Goal: Information Seeking & Learning: Learn about a topic

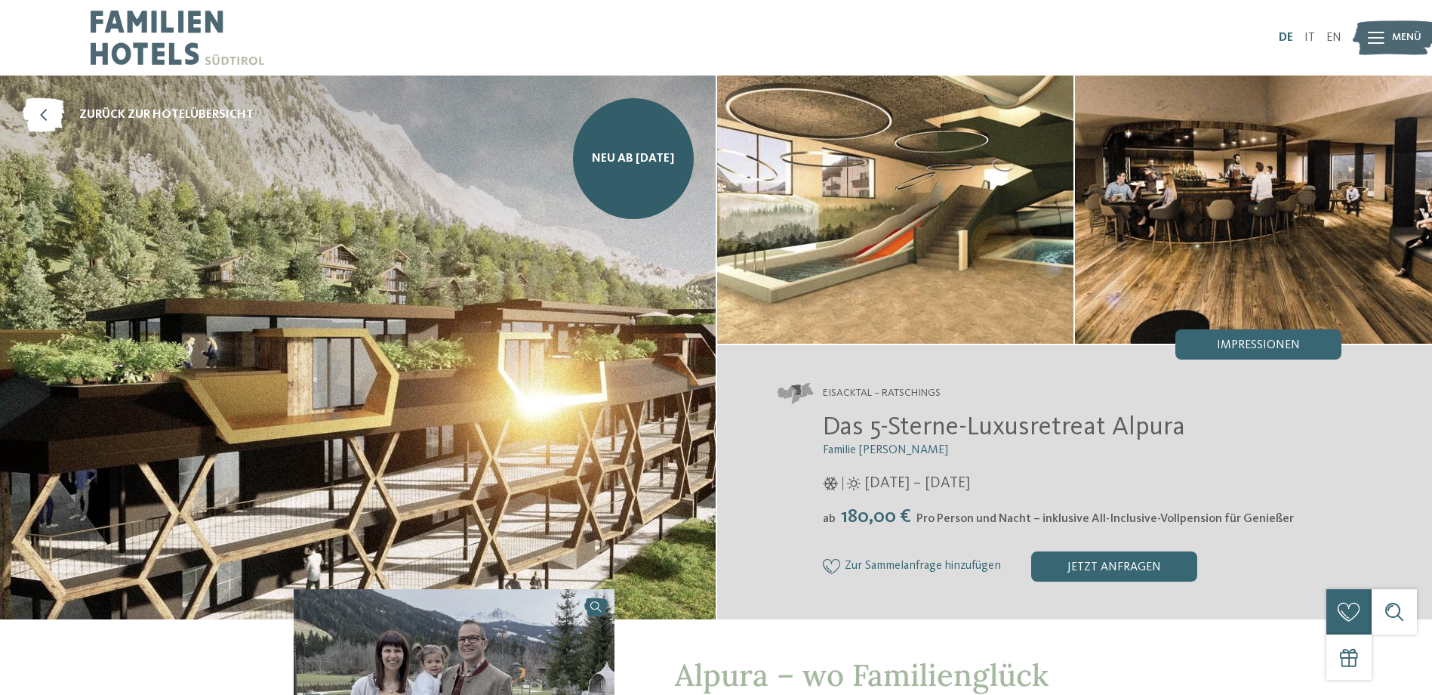
click at [1281, 35] on link "DE" at bounding box center [1286, 38] width 14 height 12
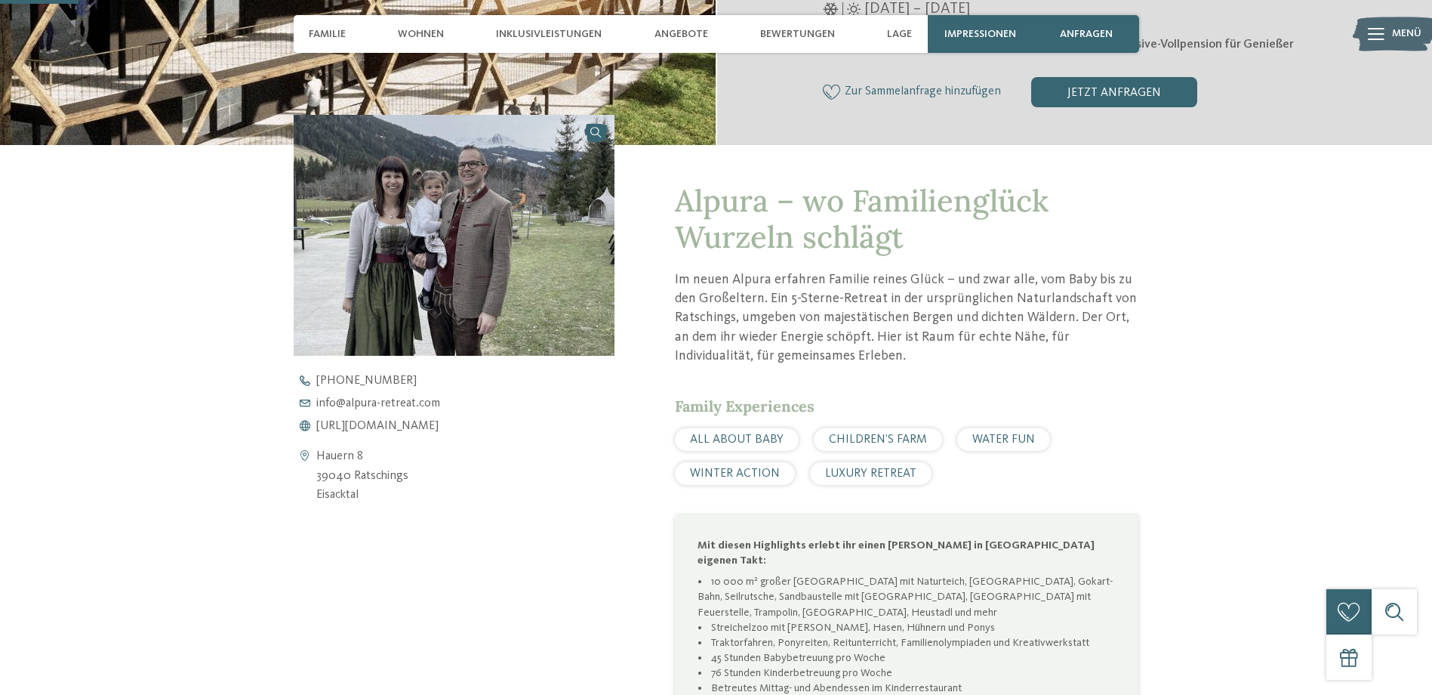
scroll to position [680, 0]
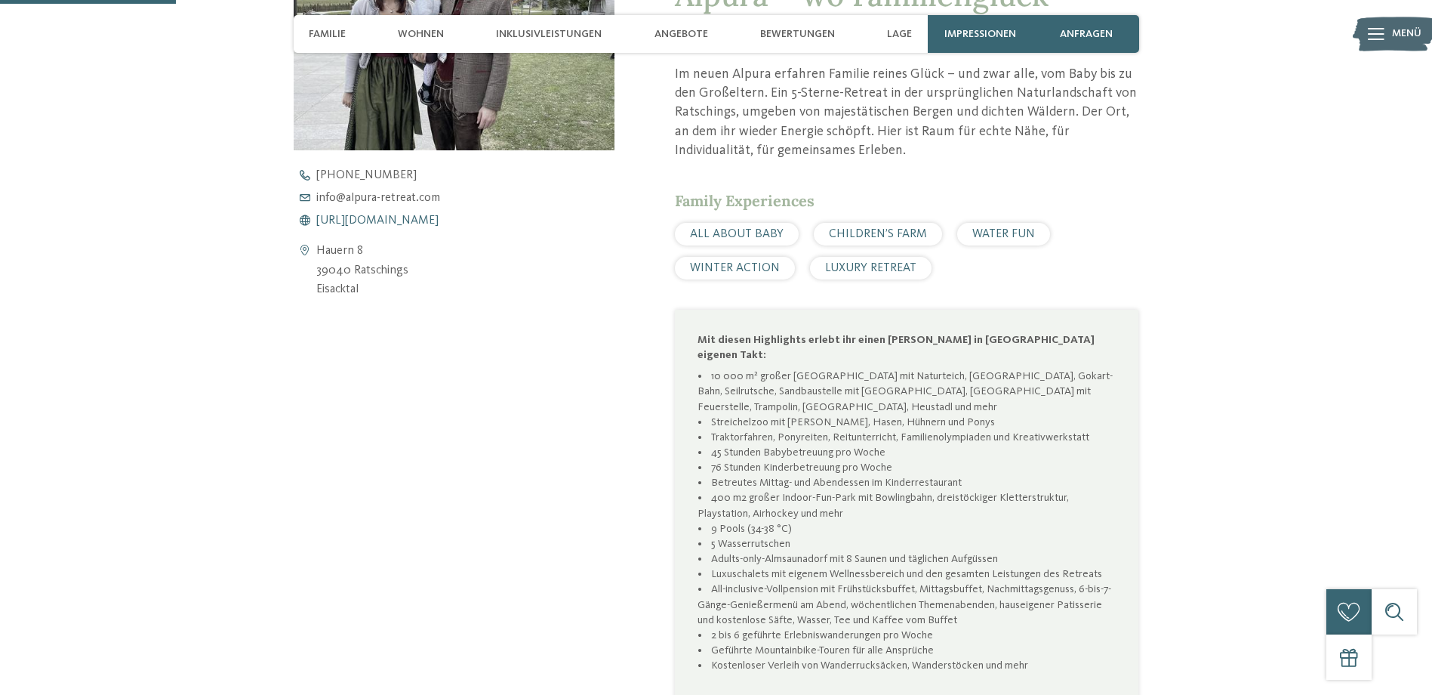
click at [396, 222] on span "[URL][DOMAIN_NAME]" at bounding box center [377, 220] width 122 height 12
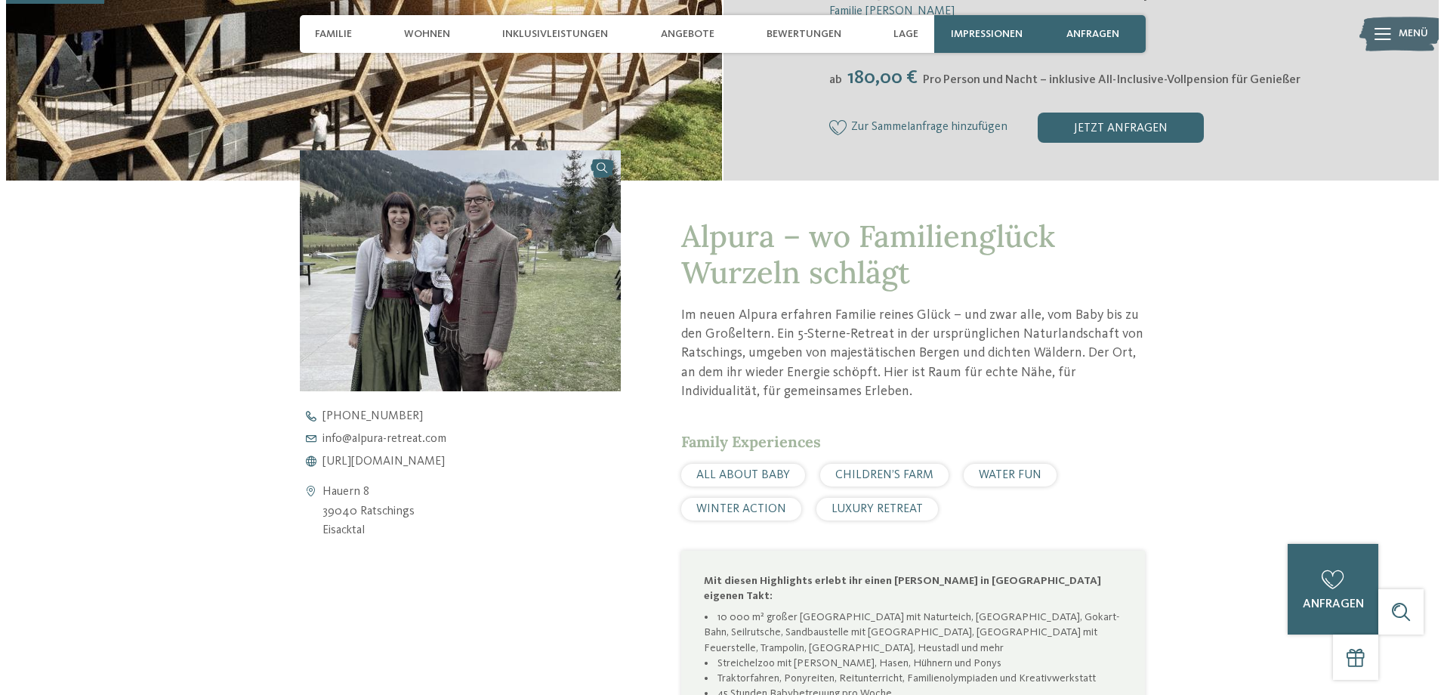
scroll to position [378, 0]
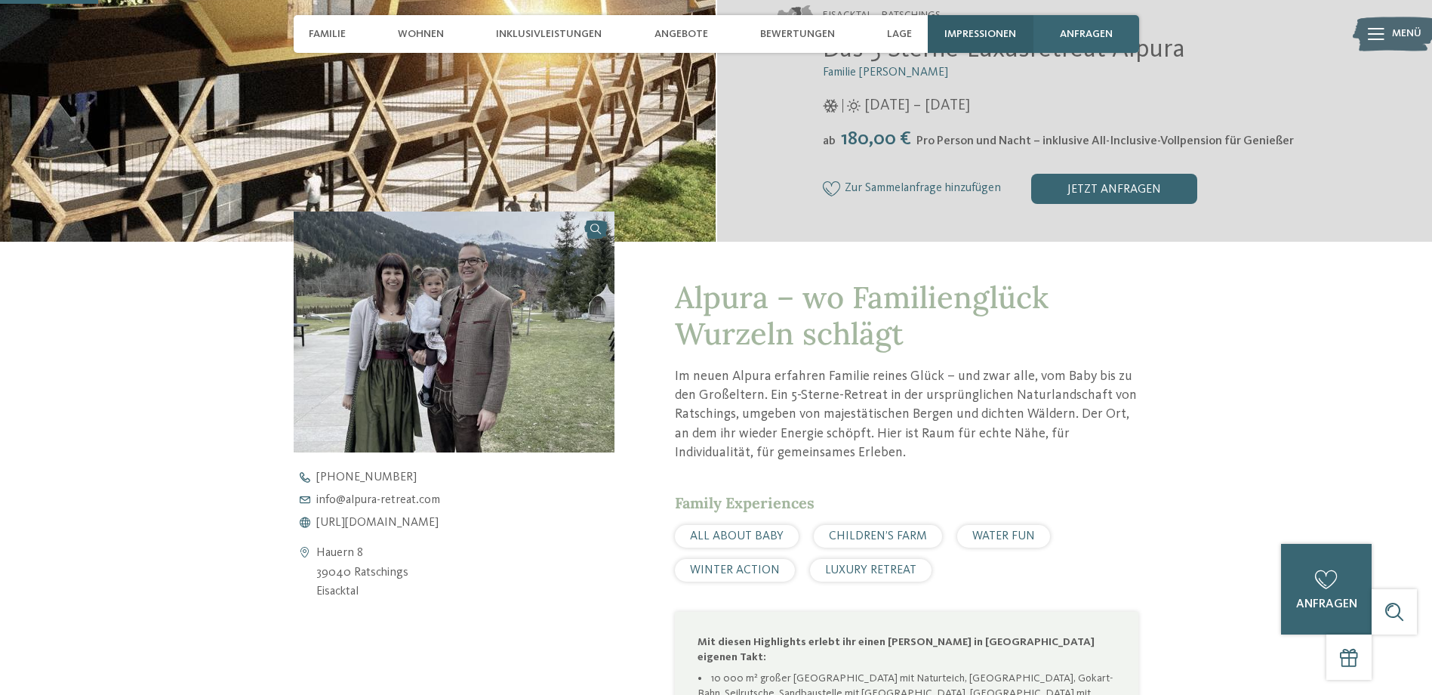
click at [991, 24] on div "Impressionen" at bounding box center [981, 34] width 106 height 38
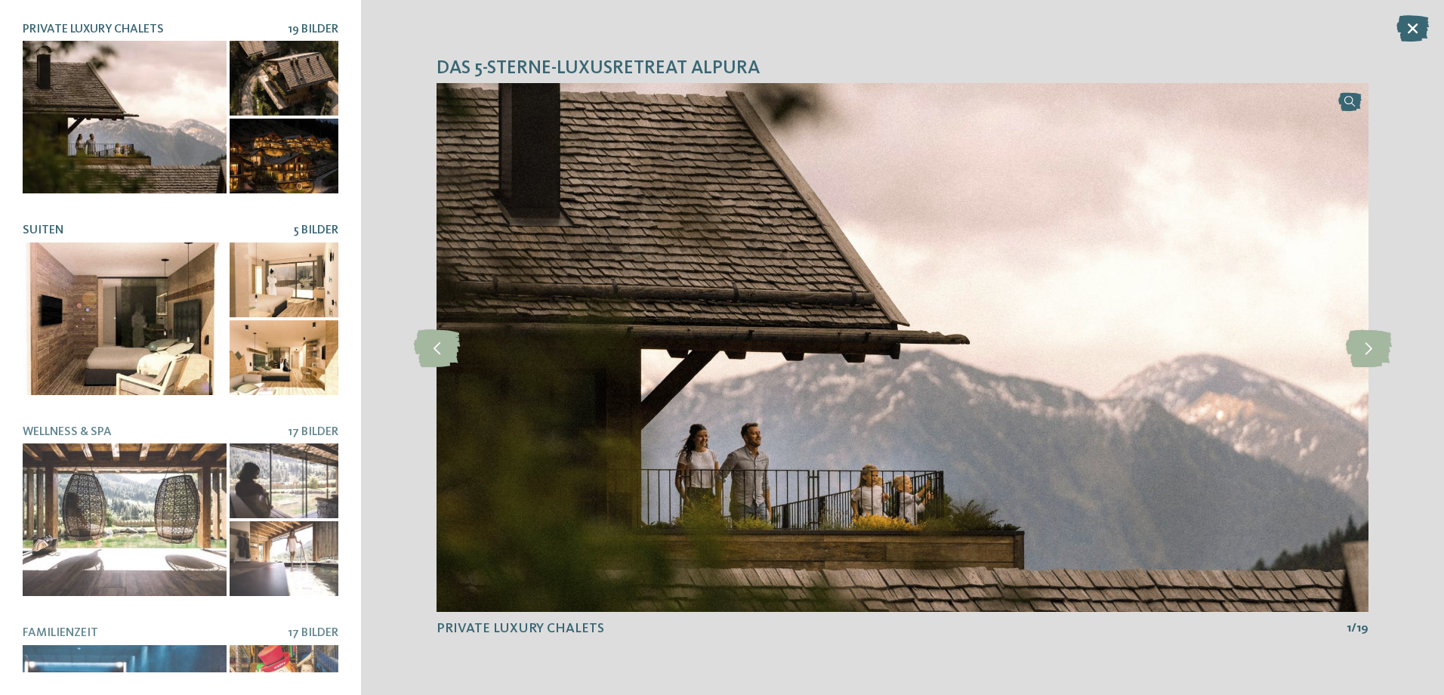
click at [192, 254] on div at bounding box center [125, 318] width 204 height 153
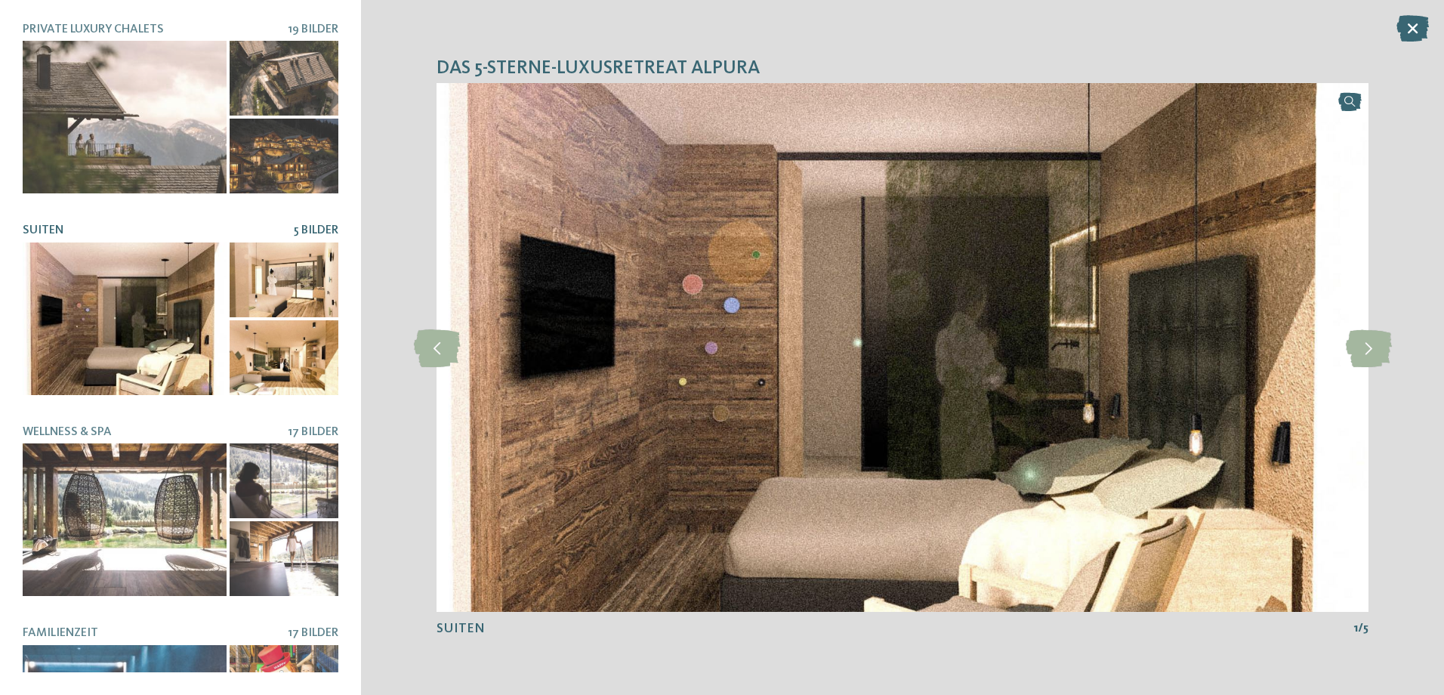
scroll to position [151, 0]
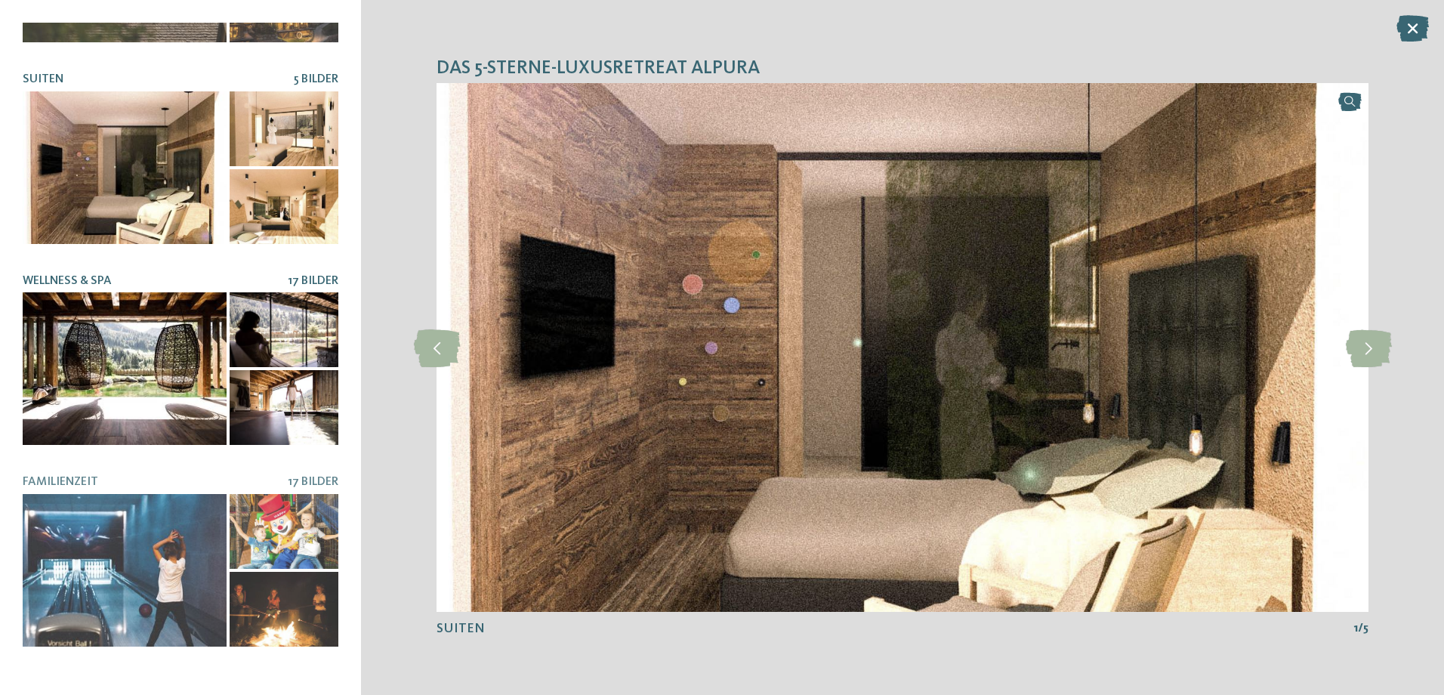
click at [196, 344] on div at bounding box center [125, 368] width 204 height 153
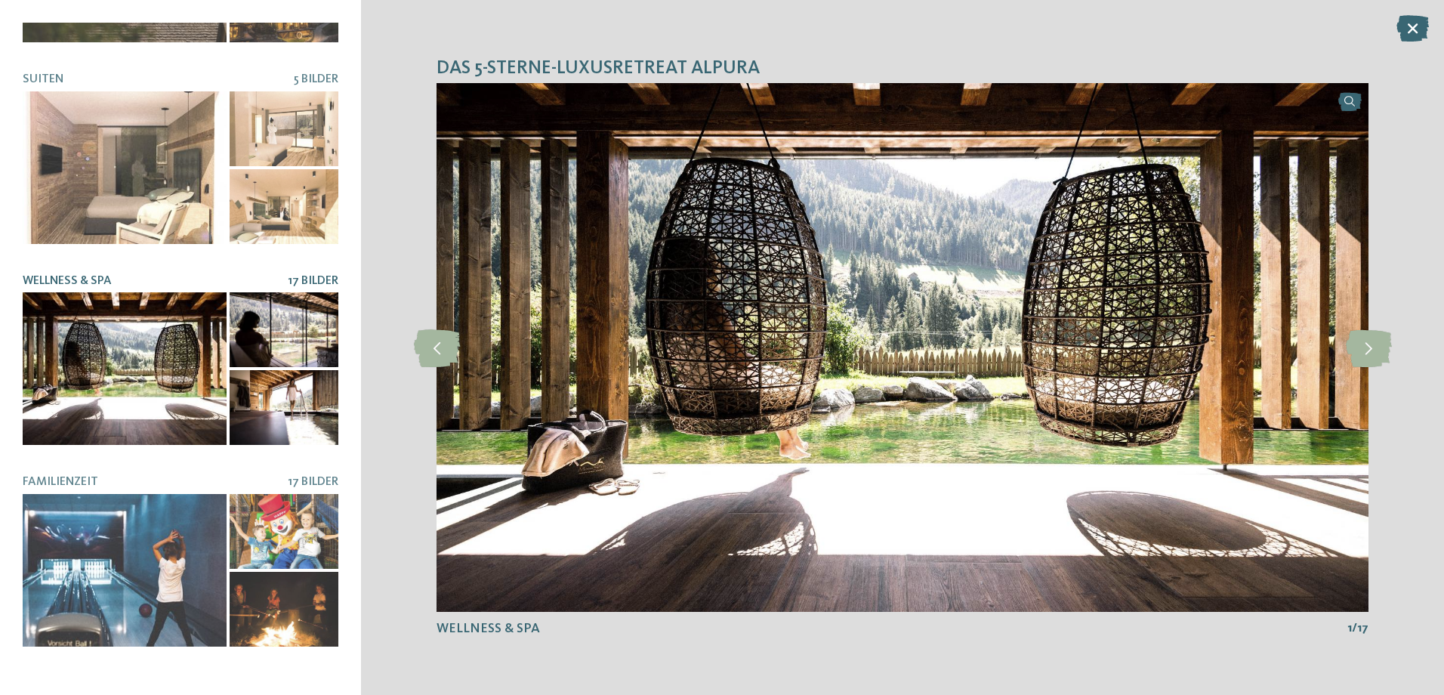
click at [257, 334] on div at bounding box center [284, 329] width 109 height 75
click at [269, 388] on div at bounding box center [284, 407] width 109 height 75
click at [1383, 350] on icon at bounding box center [1368, 347] width 46 height 38
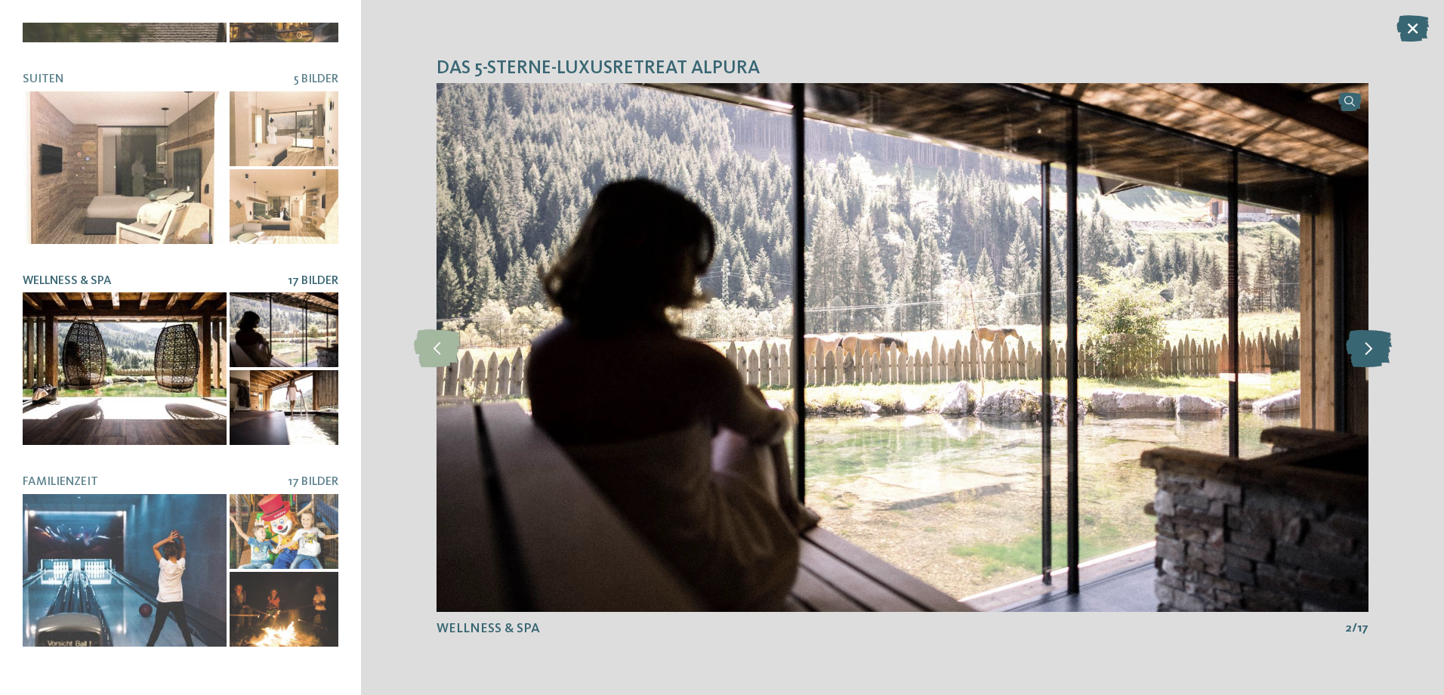
click at [1383, 350] on icon at bounding box center [1368, 347] width 46 height 38
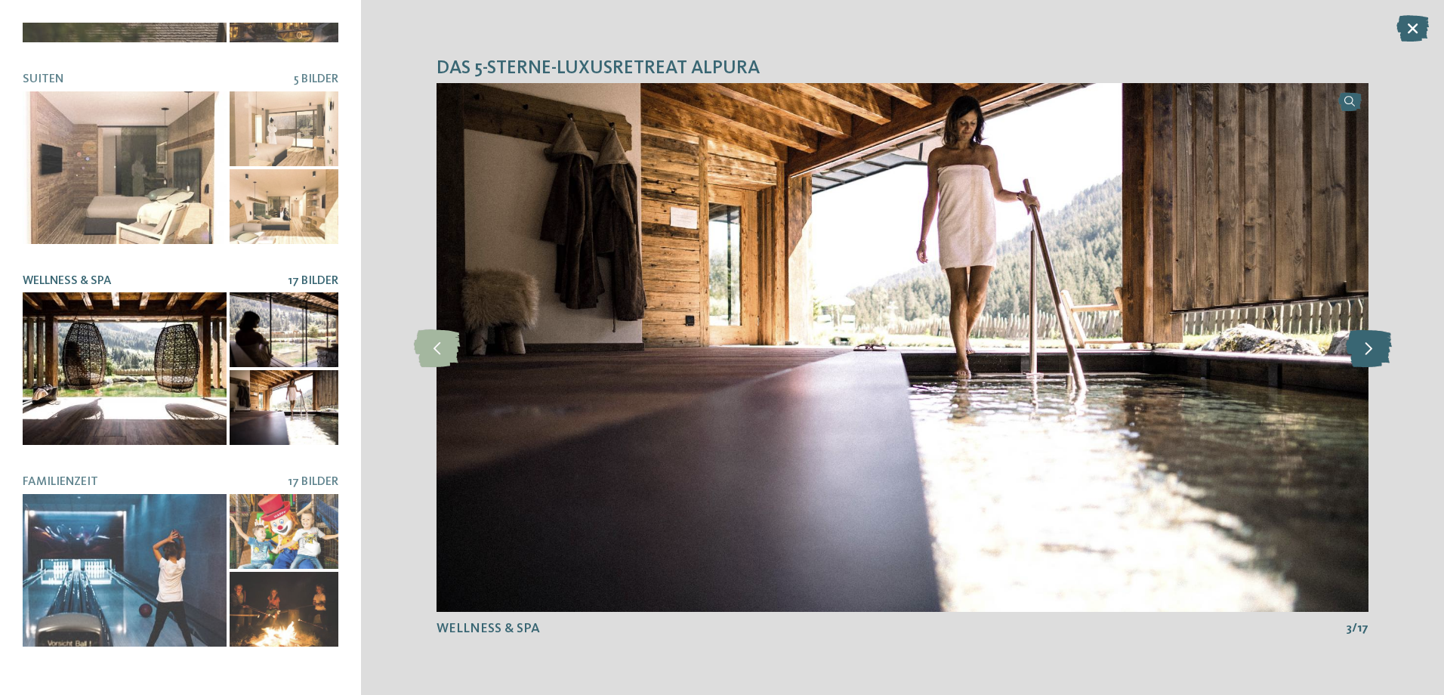
click at [1383, 350] on icon at bounding box center [1368, 347] width 46 height 38
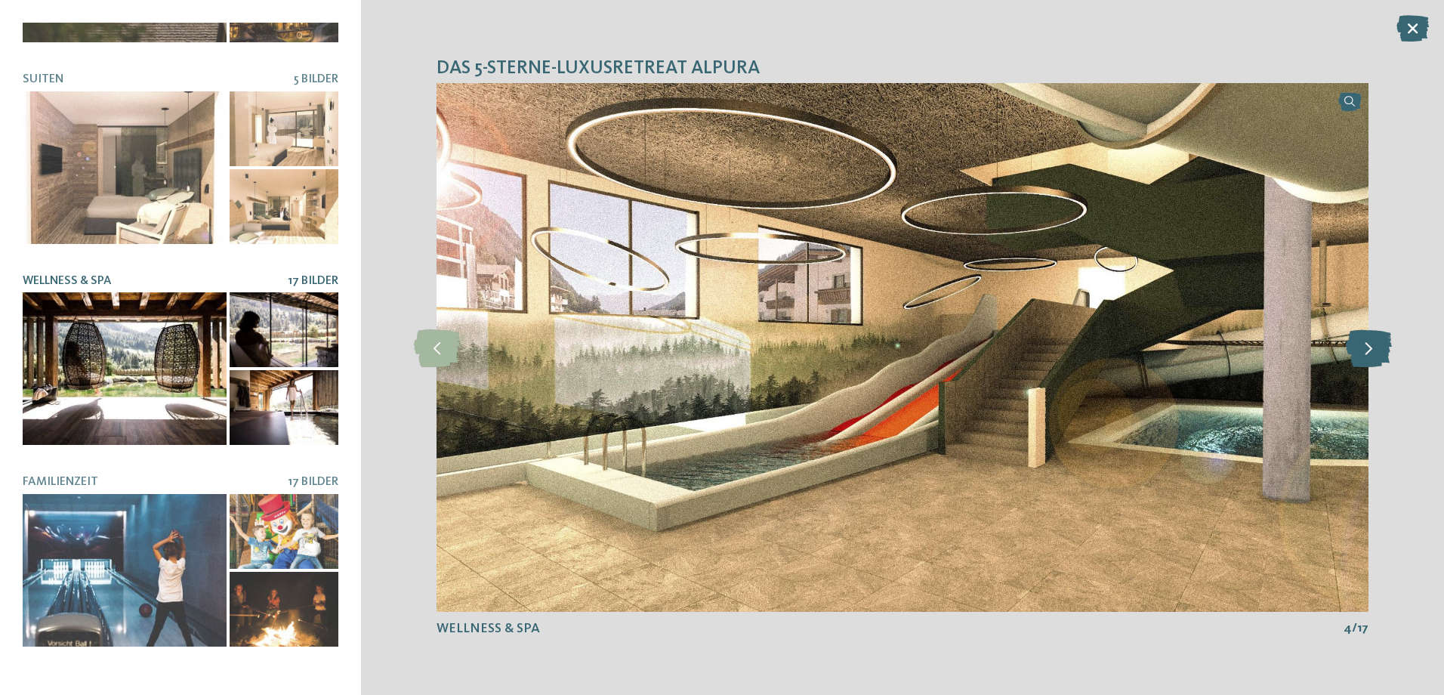
click at [1383, 350] on icon at bounding box center [1368, 347] width 46 height 38
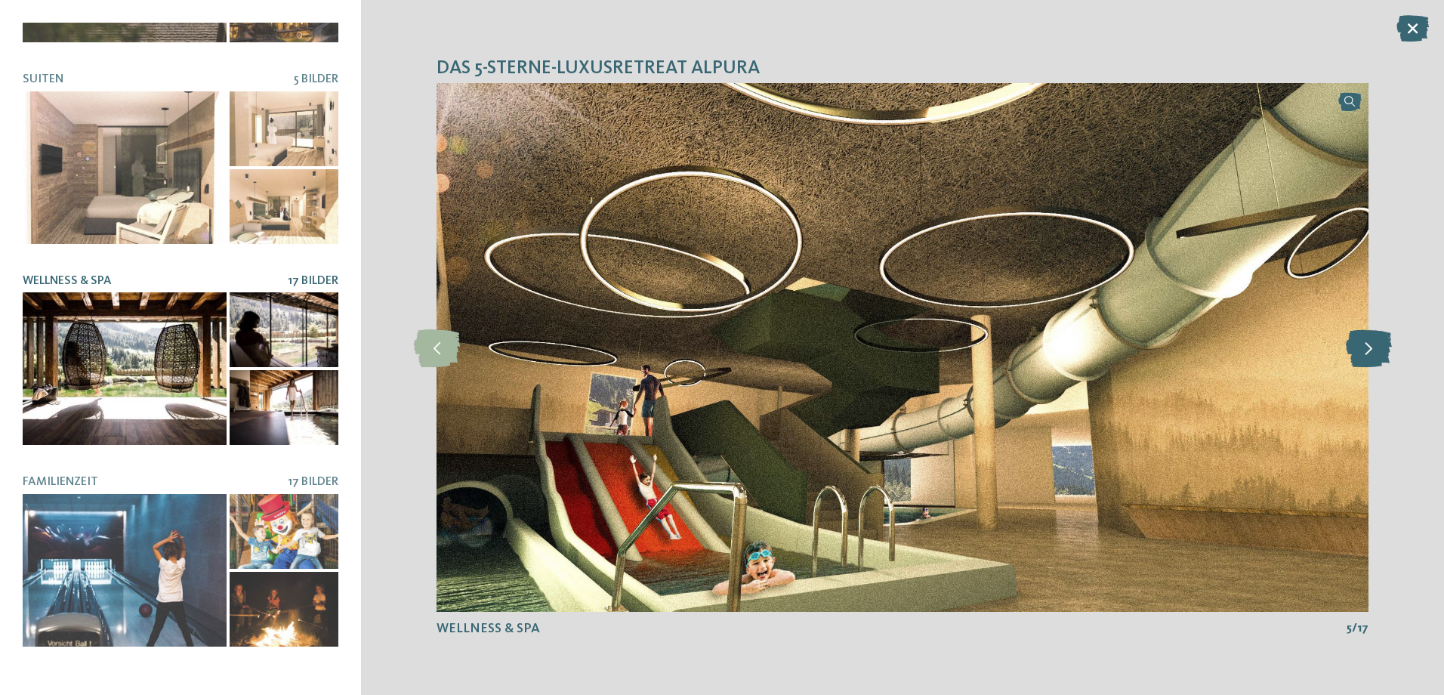
click at [1383, 350] on icon at bounding box center [1368, 347] width 46 height 38
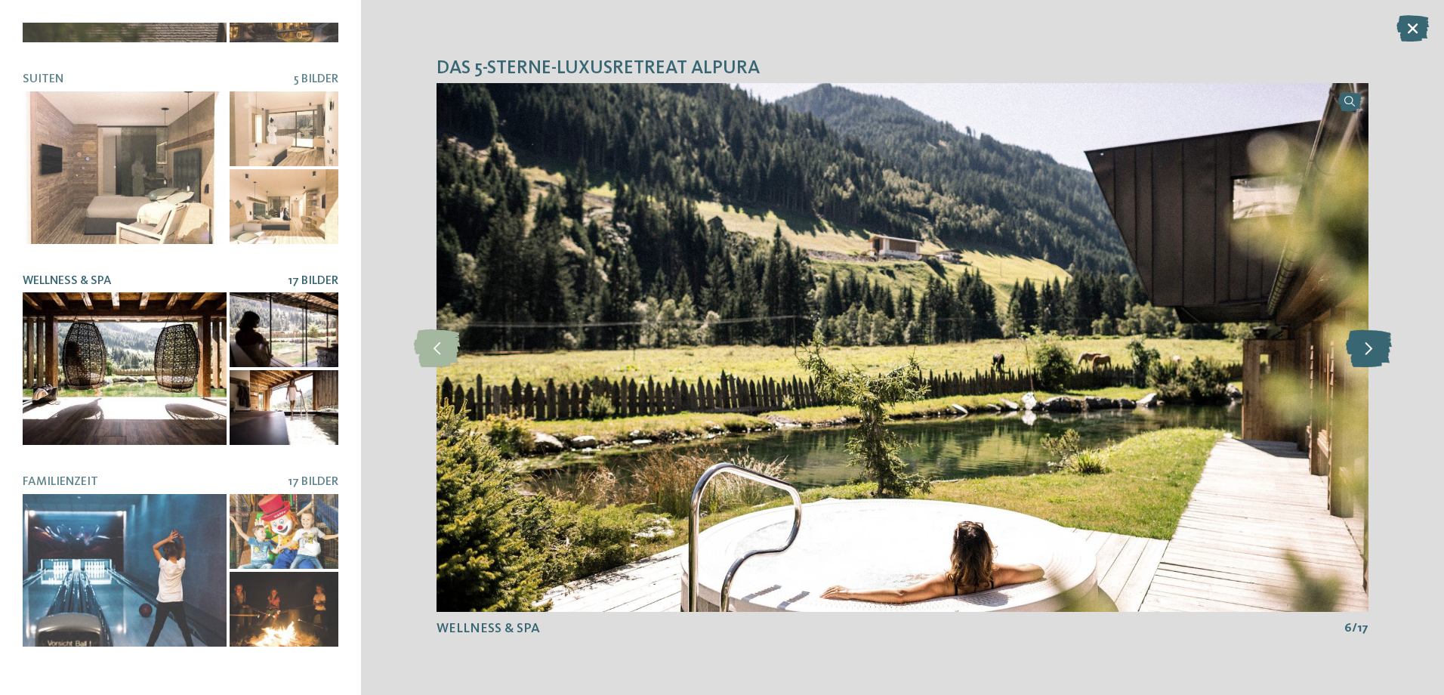
click at [1383, 350] on icon at bounding box center [1368, 347] width 46 height 38
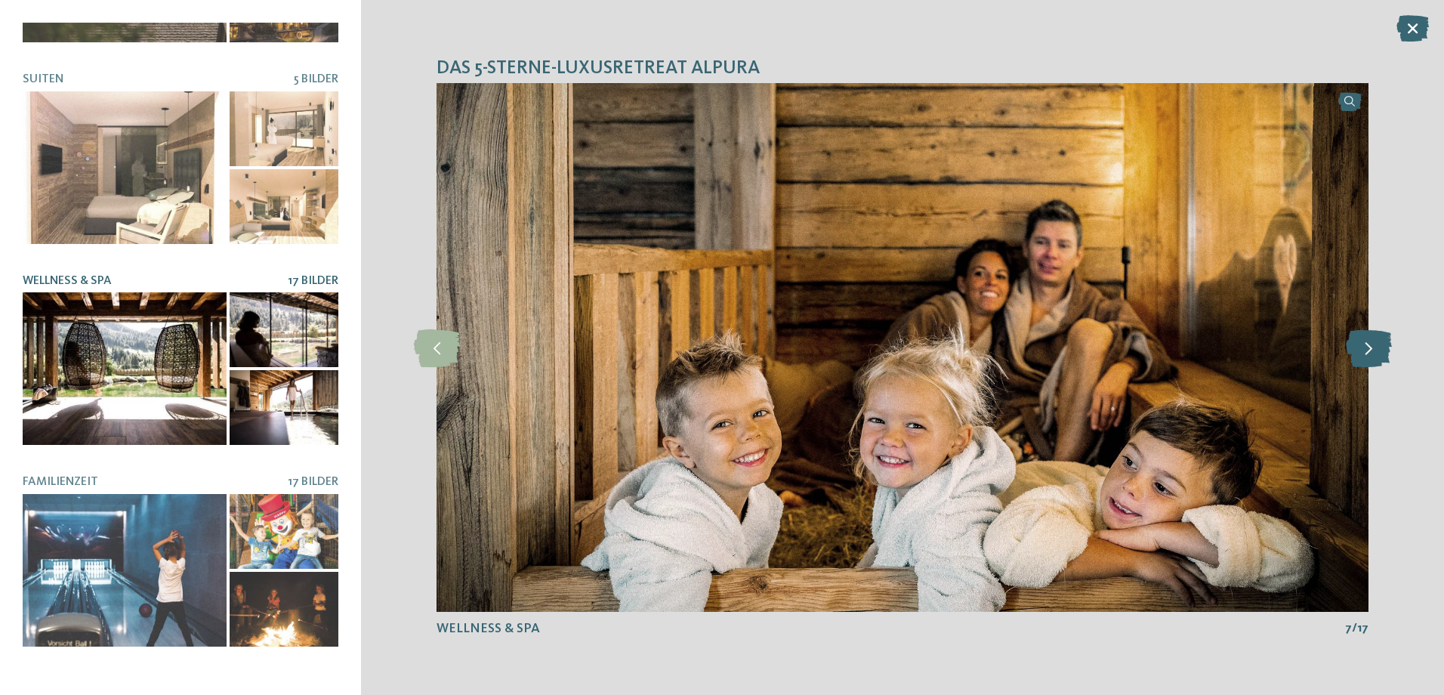
click at [1383, 350] on icon at bounding box center [1368, 347] width 46 height 38
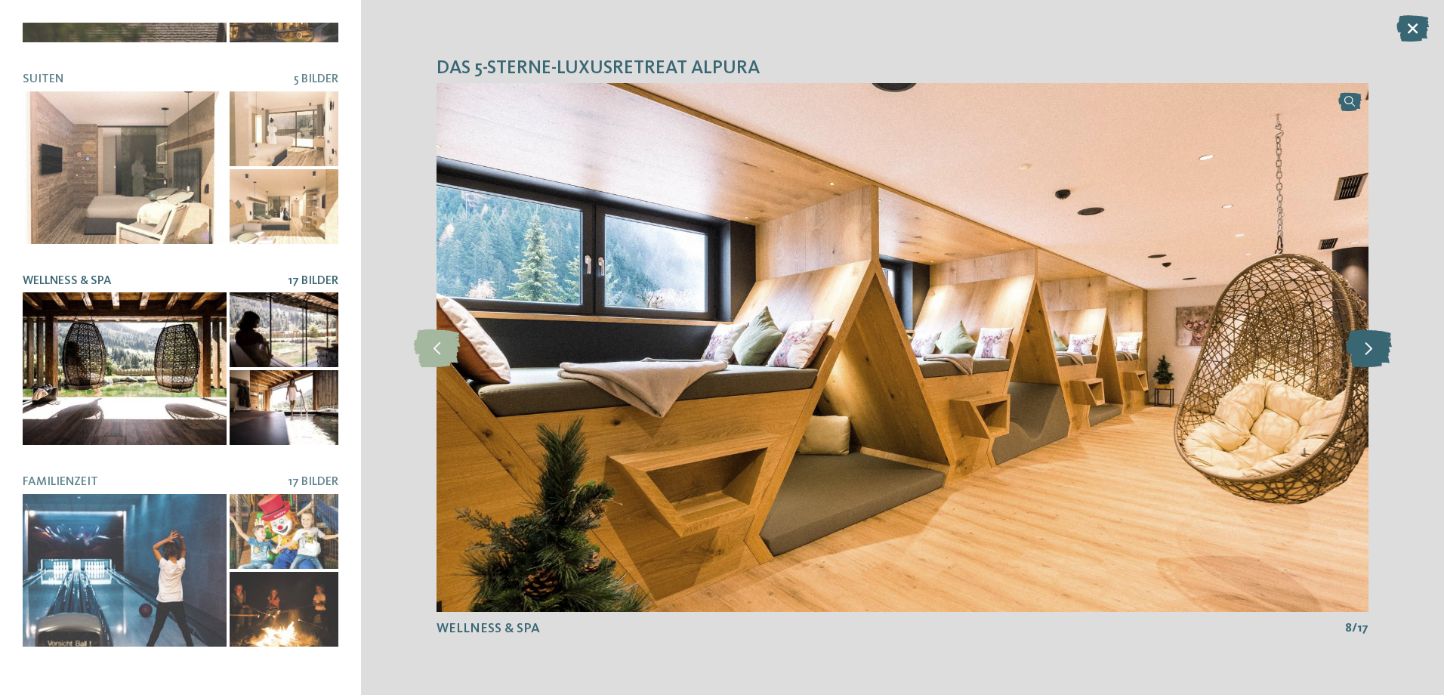
click at [1383, 350] on icon at bounding box center [1368, 347] width 46 height 38
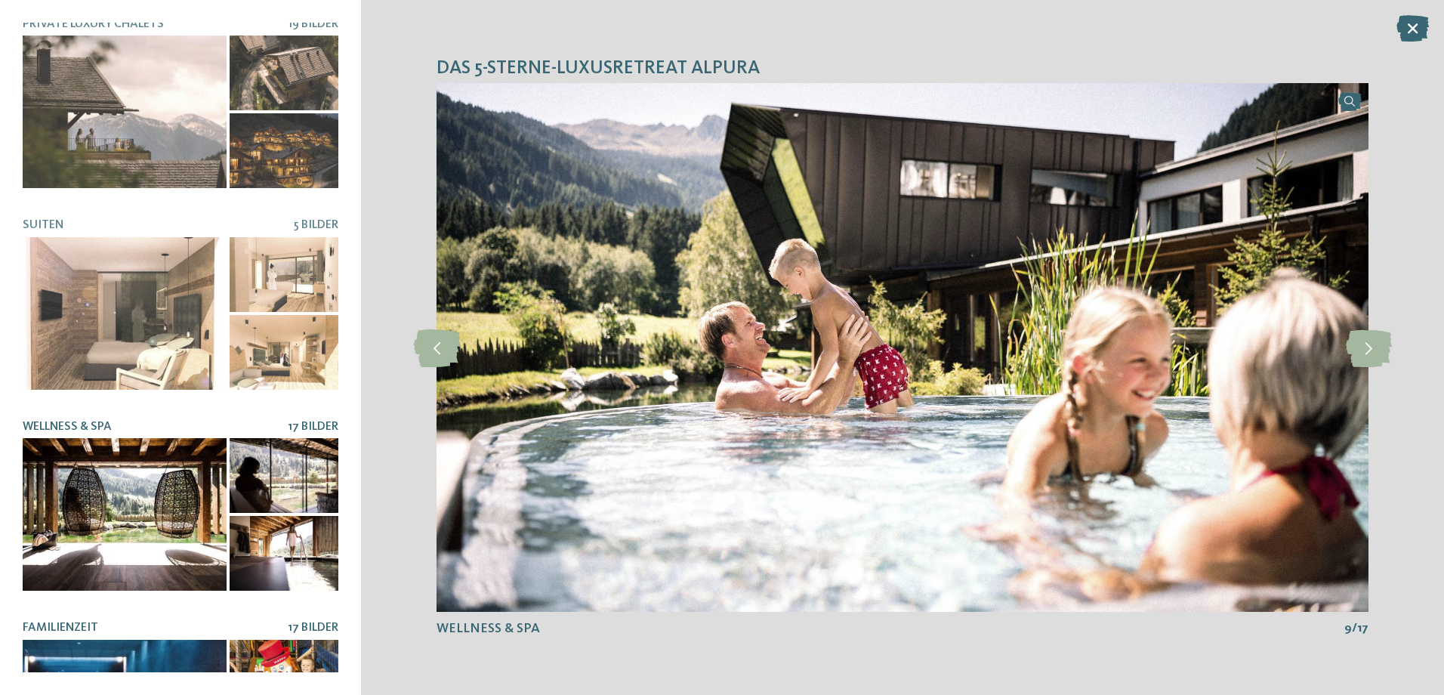
scroll to position [0, 0]
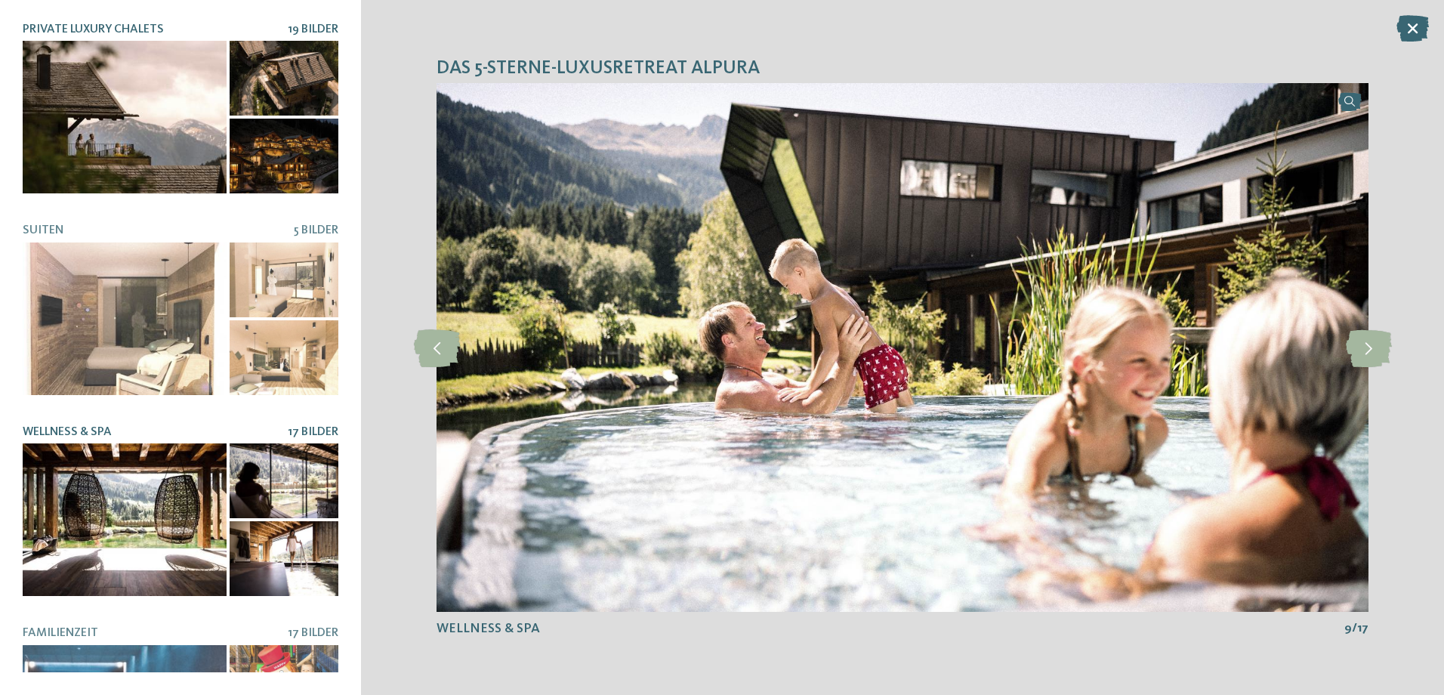
click at [174, 97] on div at bounding box center [125, 117] width 204 height 153
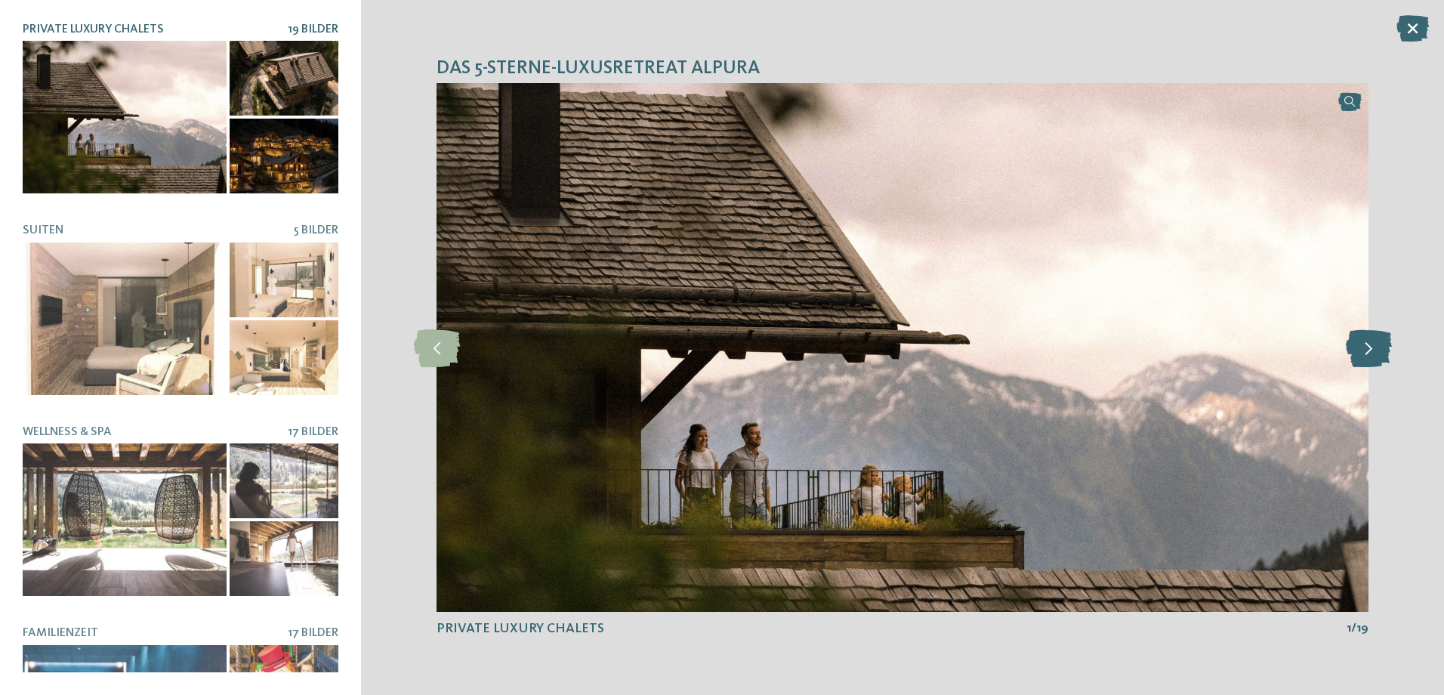
click at [1364, 349] on icon at bounding box center [1368, 347] width 46 height 38
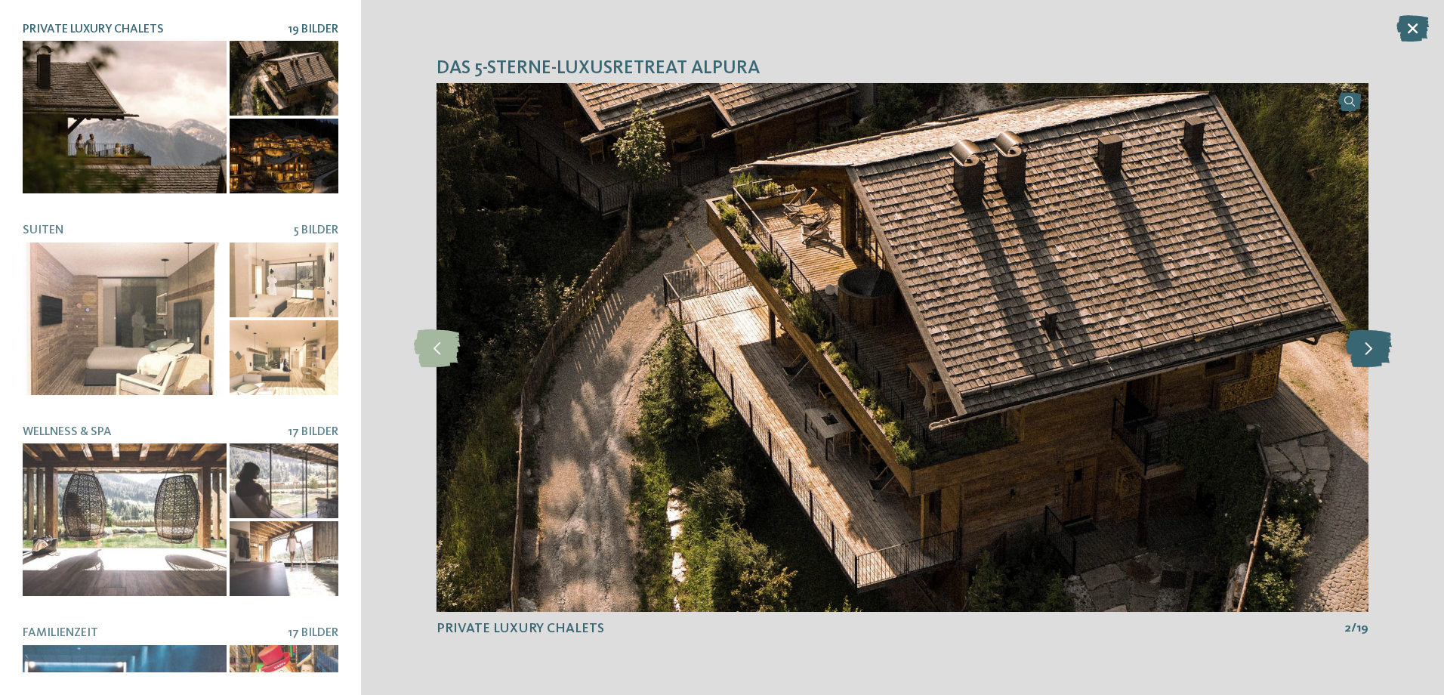
click at [1364, 349] on icon at bounding box center [1368, 347] width 46 height 38
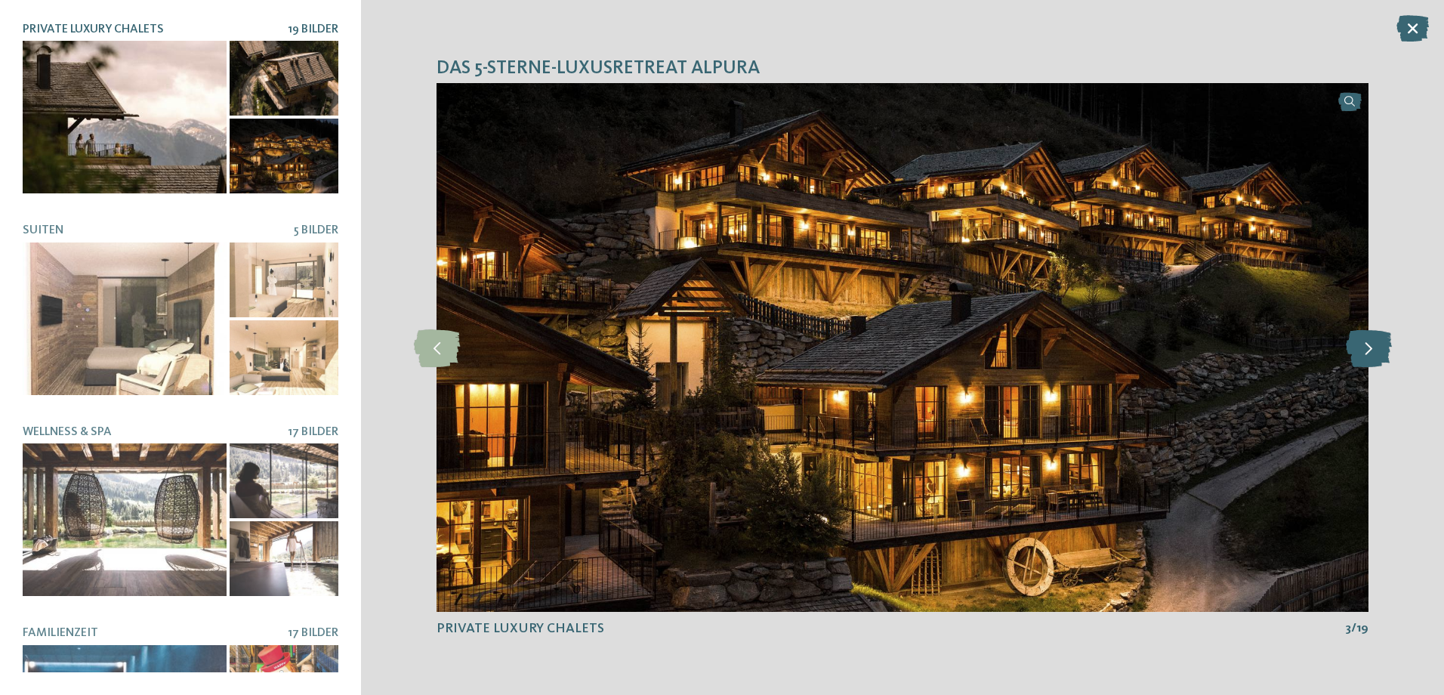
click at [1364, 349] on icon at bounding box center [1368, 347] width 46 height 38
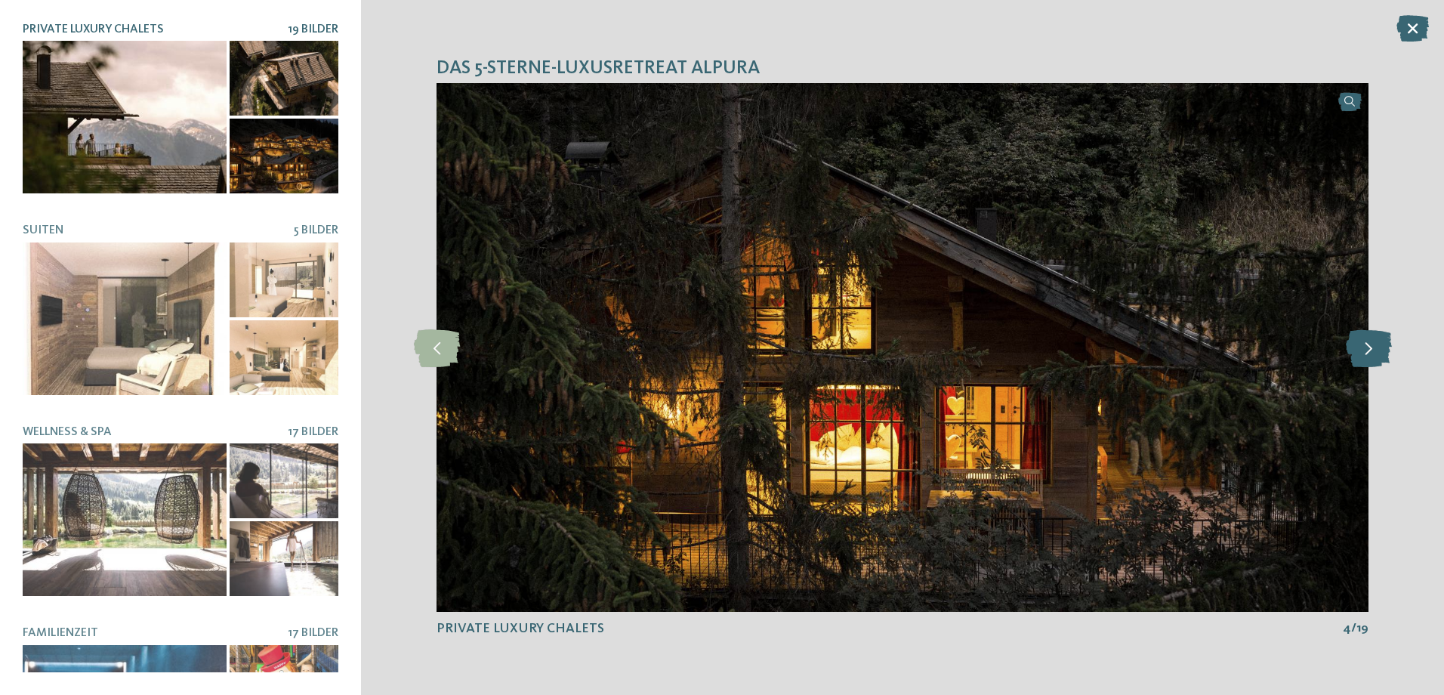
click at [1364, 349] on icon at bounding box center [1368, 347] width 46 height 38
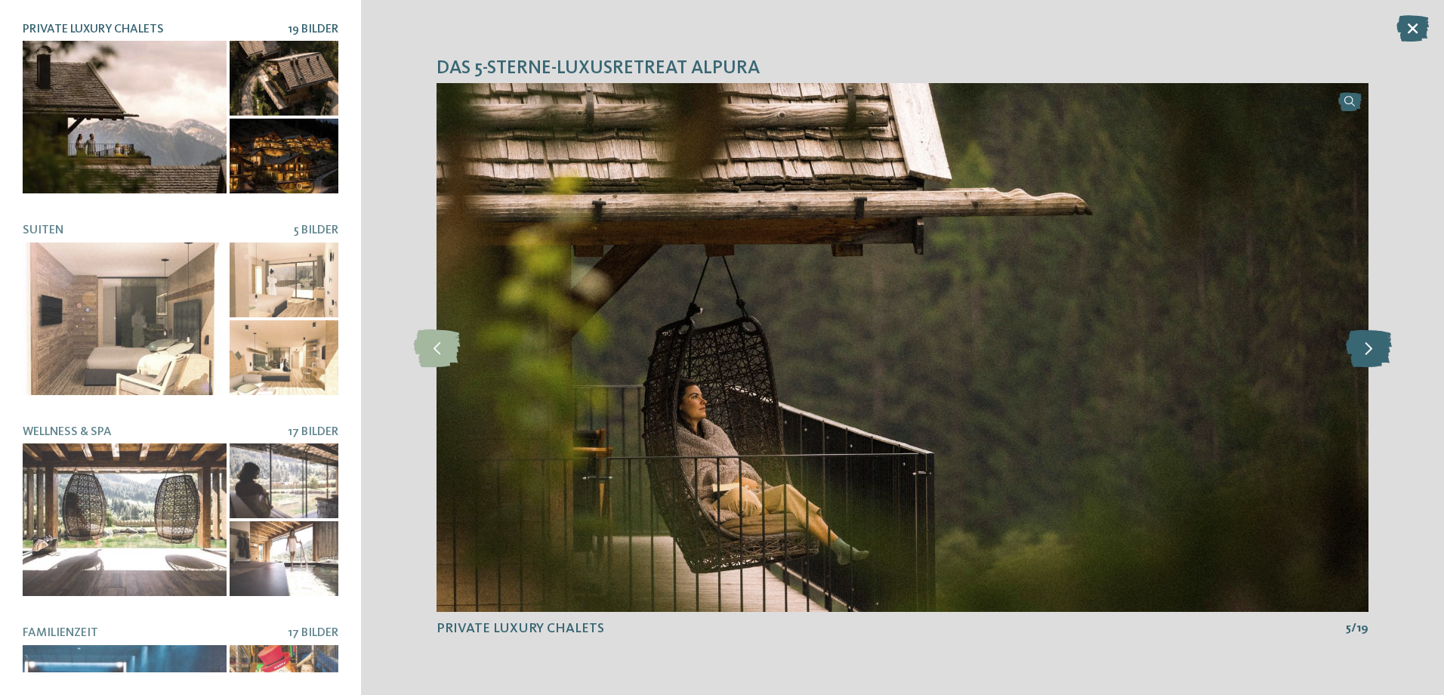
click at [1364, 349] on icon at bounding box center [1368, 347] width 46 height 38
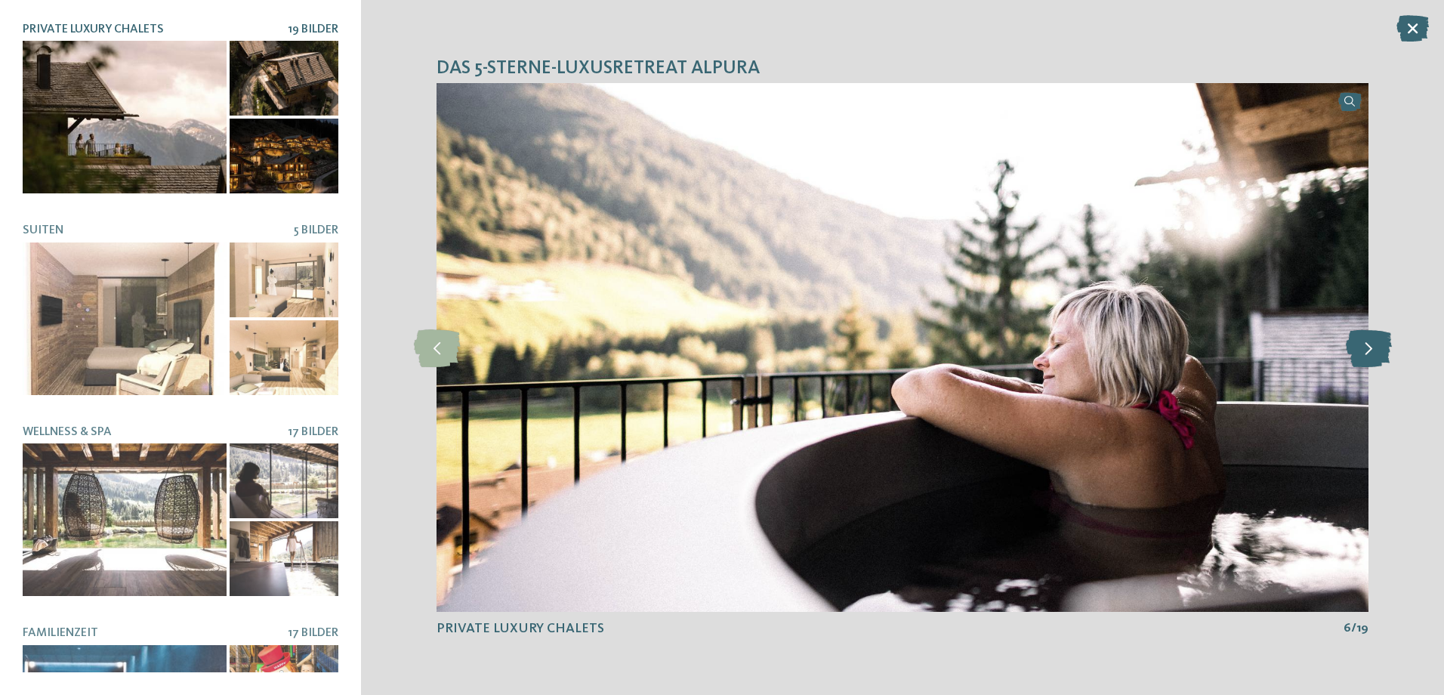
click at [1364, 349] on icon at bounding box center [1368, 347] width 46 height 38
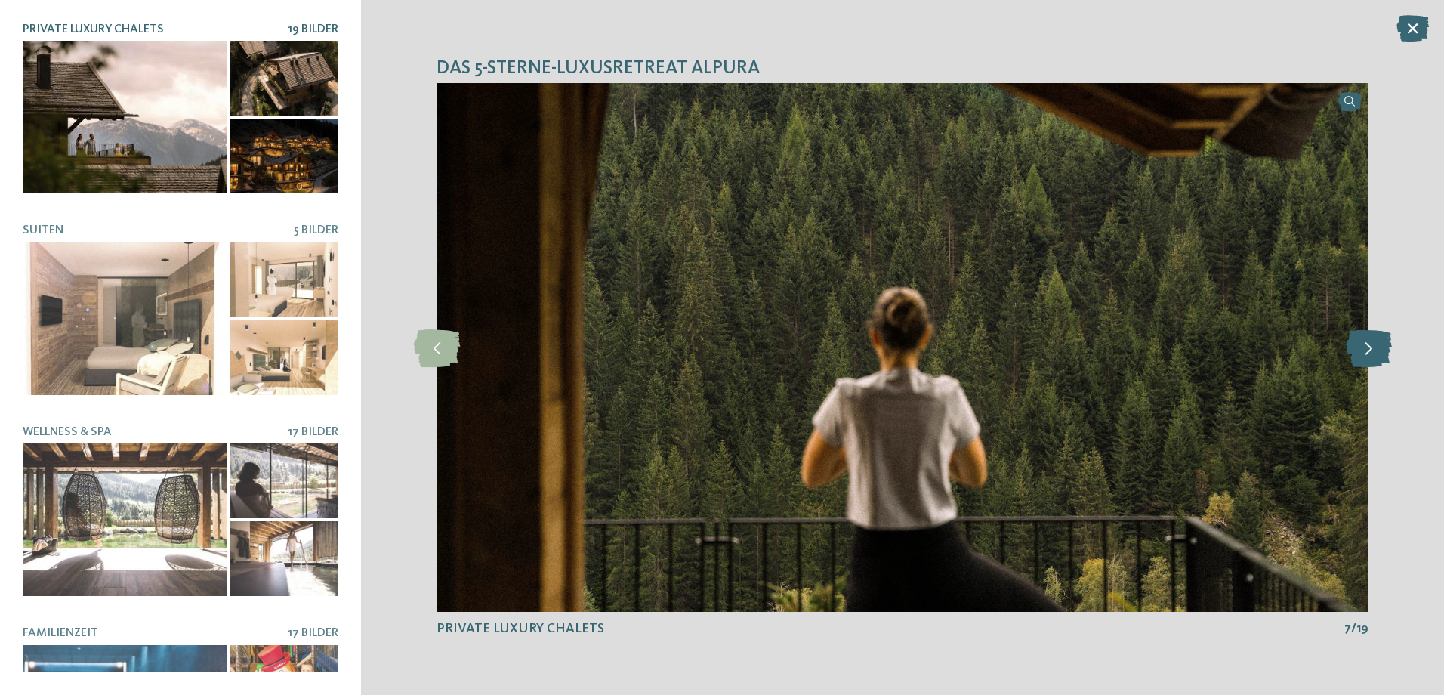
click at [1364, 349] on icon at bounding box center [1368, 347] width 46 height 38
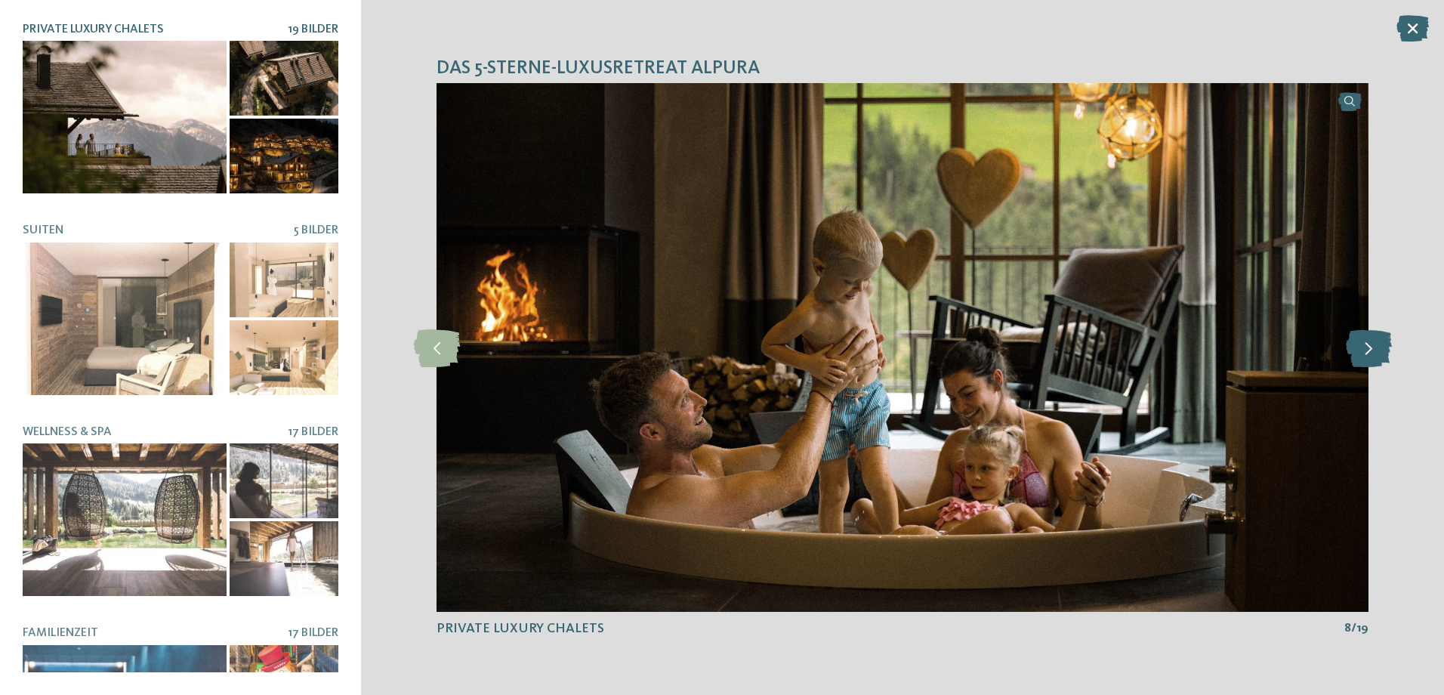
click at [1364, 349] on icon at bounding box center [1368, 347] width 46 height 38
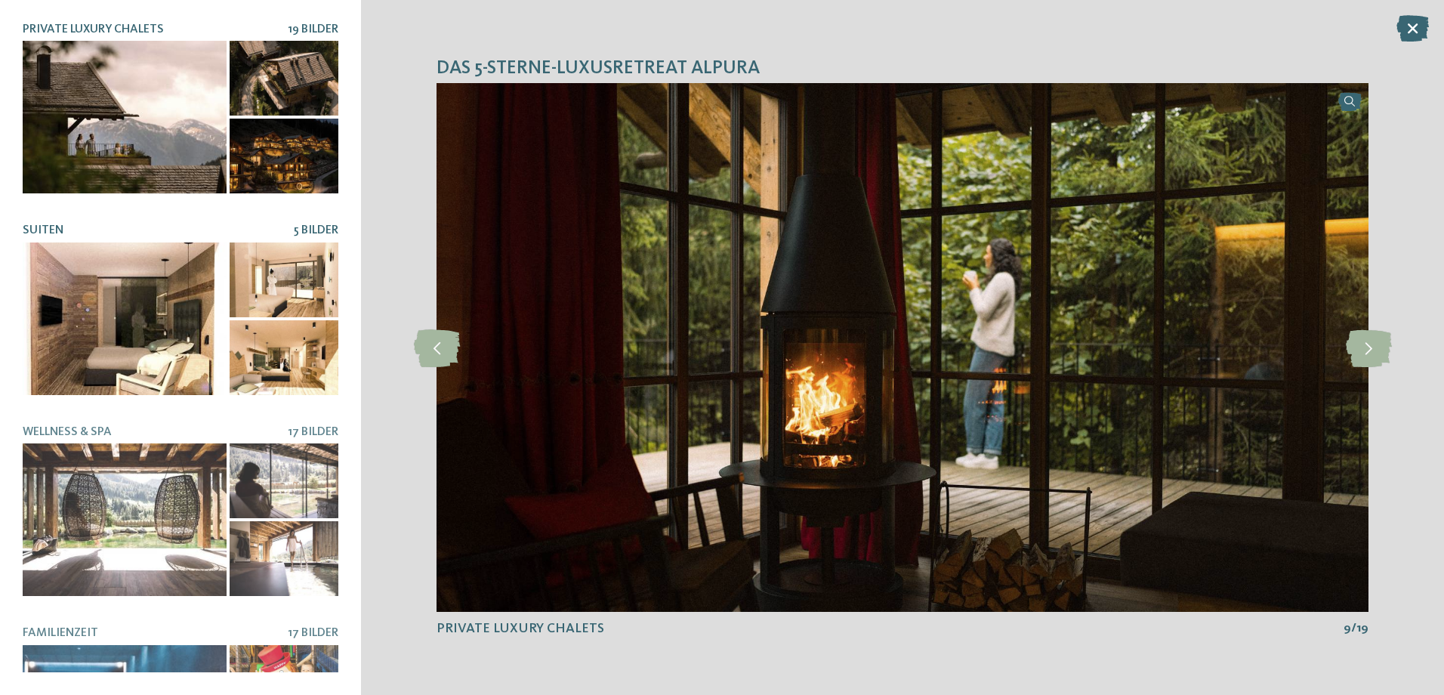
scroll to position [308, 0]
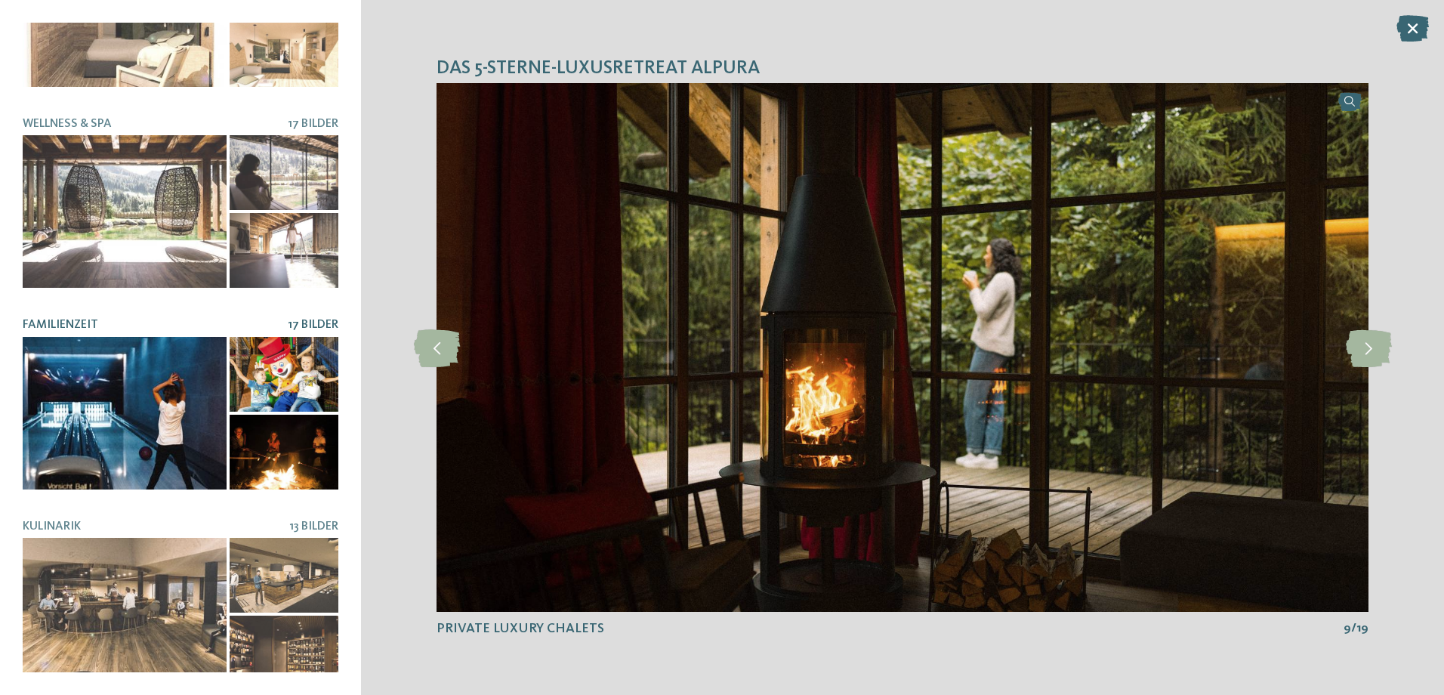
click at [121, 383] on div at bounding box center [125, 413] width 204 height 153
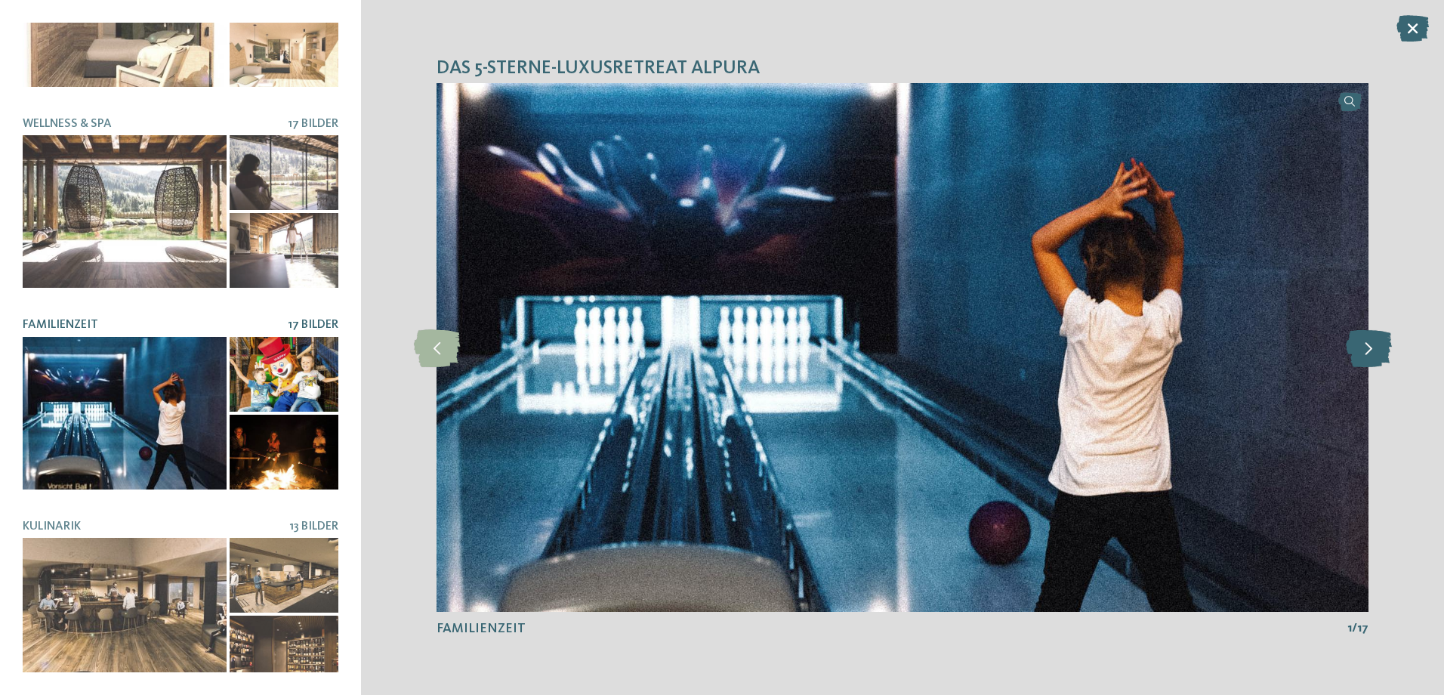
click at [1371, 347] on icon at bounding box center [1368, 347] width 46 height 38
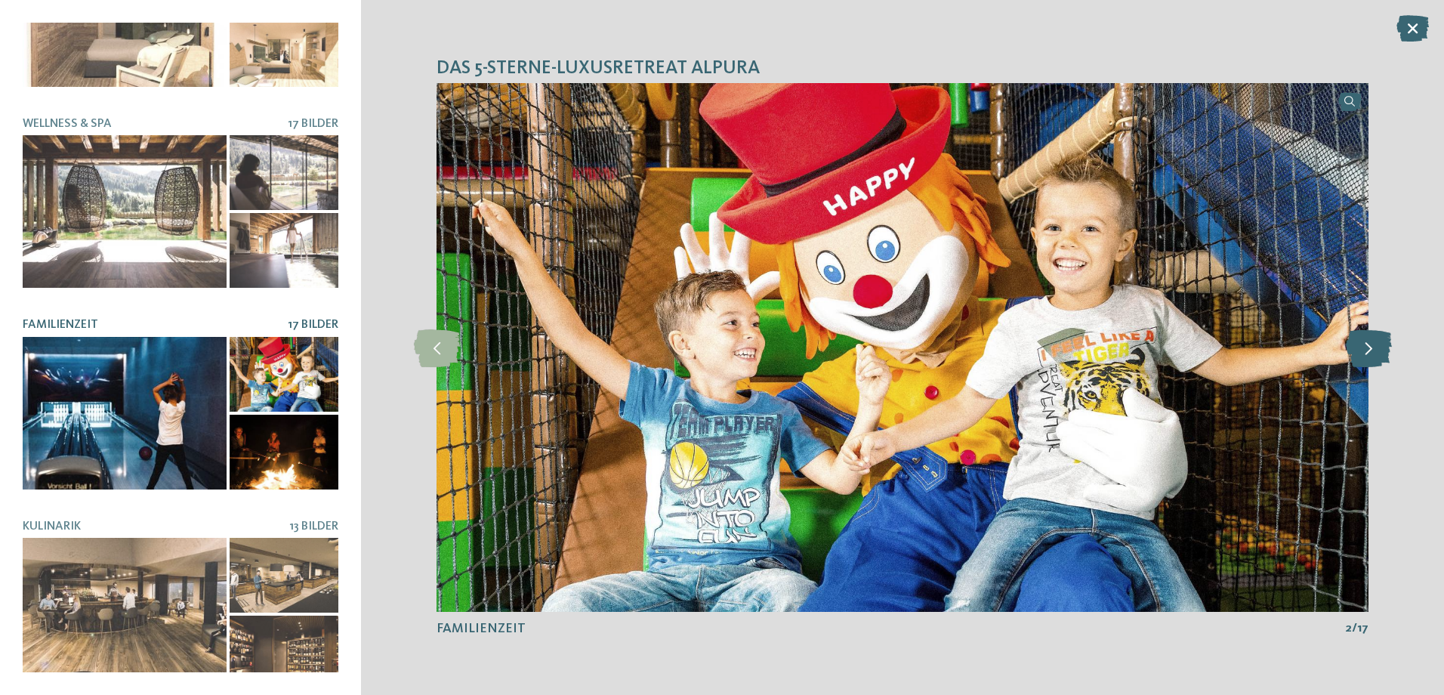
click at [1371, 347] on icon at bounding box center [1368, 347] width 46 height 38
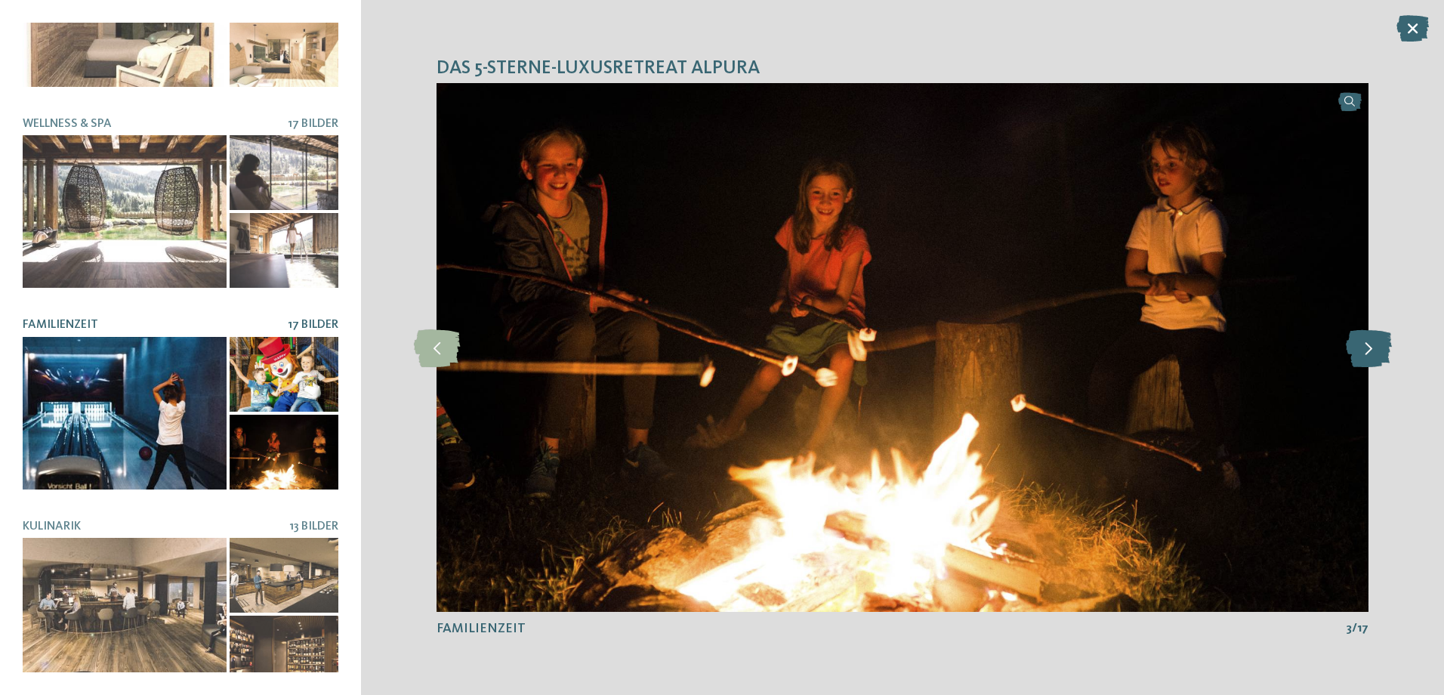
click at [1371, 347] on icon at bounding box center [1368, 347] width 46 height 38
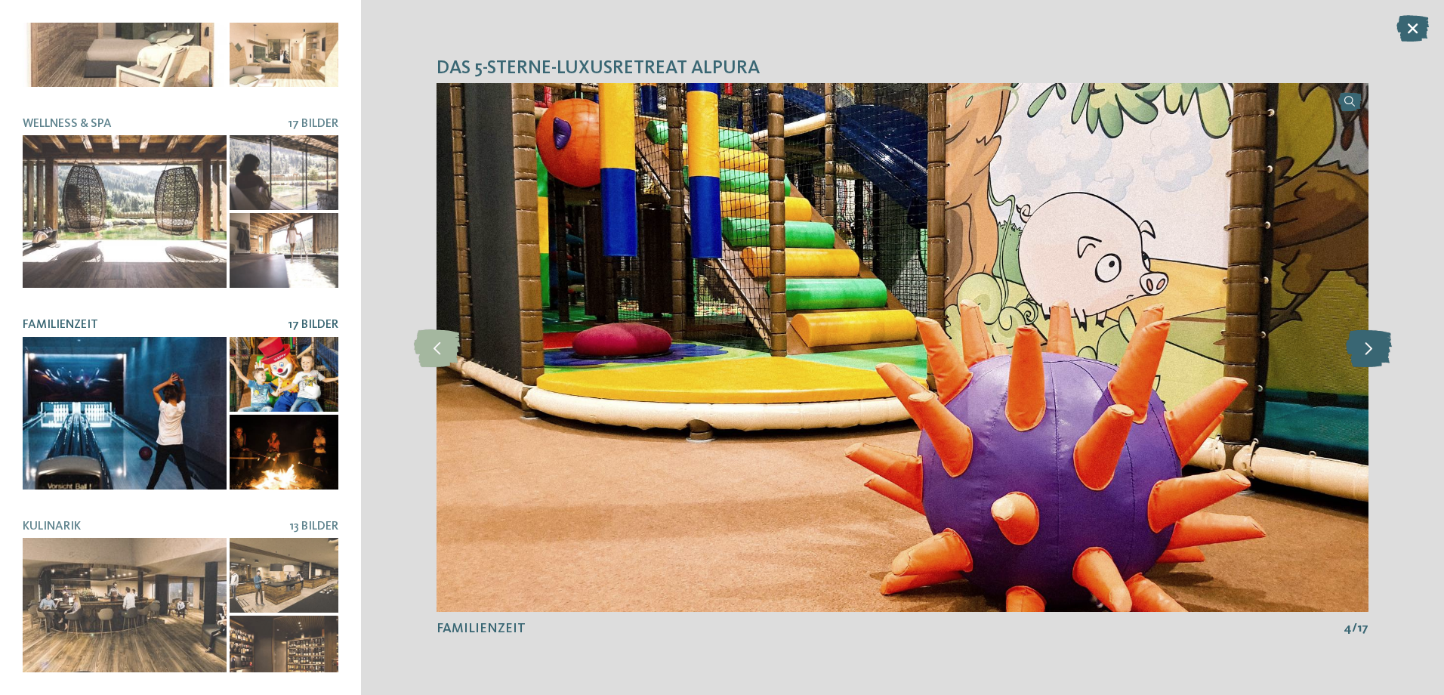
click at [1371, 347] on icon at bounding box center [1368, 347] width 46 height 38
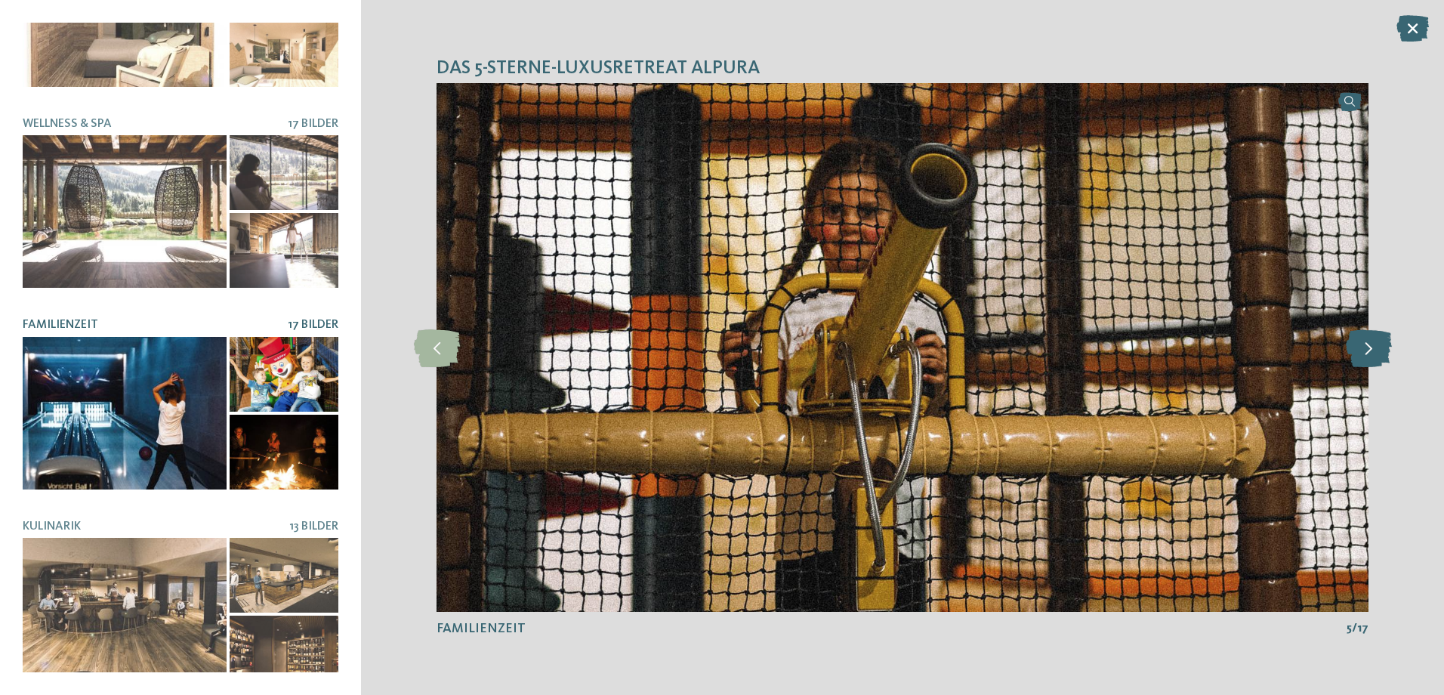
click at [1371, 347] on icon at bounding box center [1368, 347] width 46 height 38
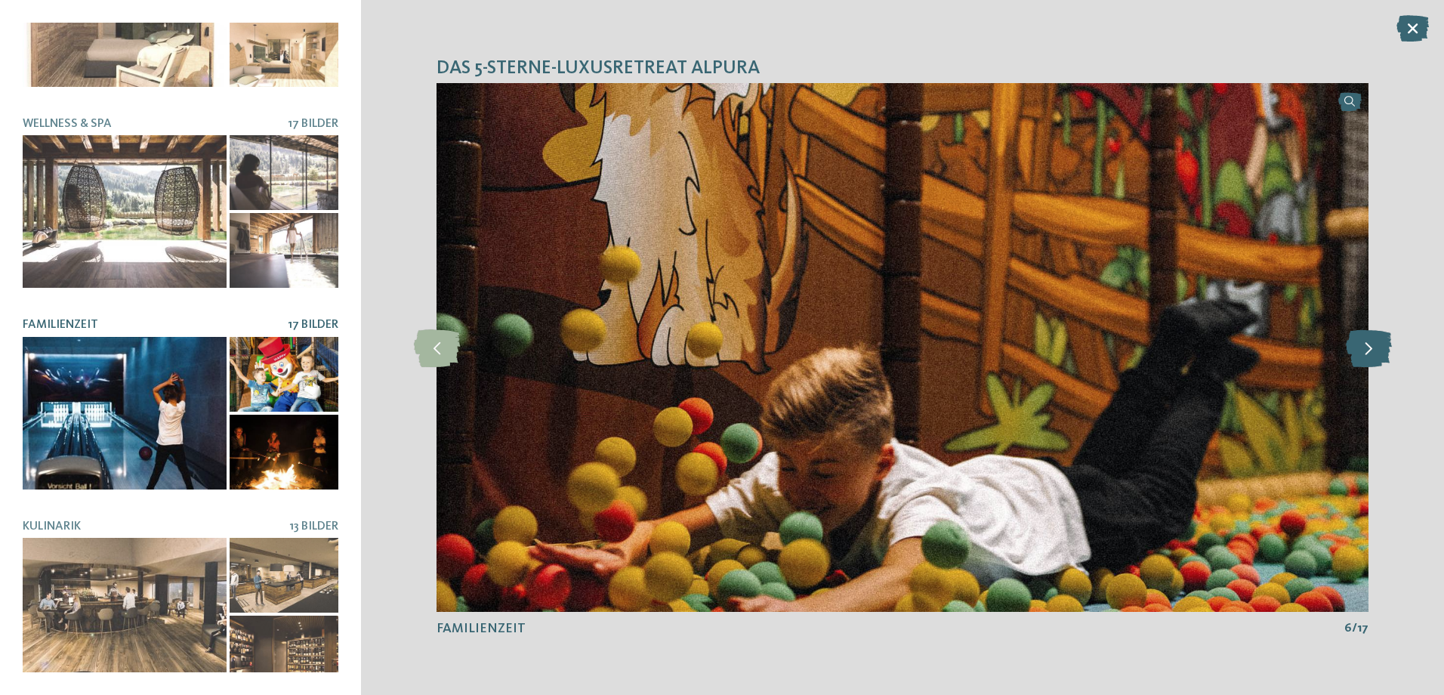
click at [1371, 347] on icon at bounding box center [1368, 347] width 46 height 38
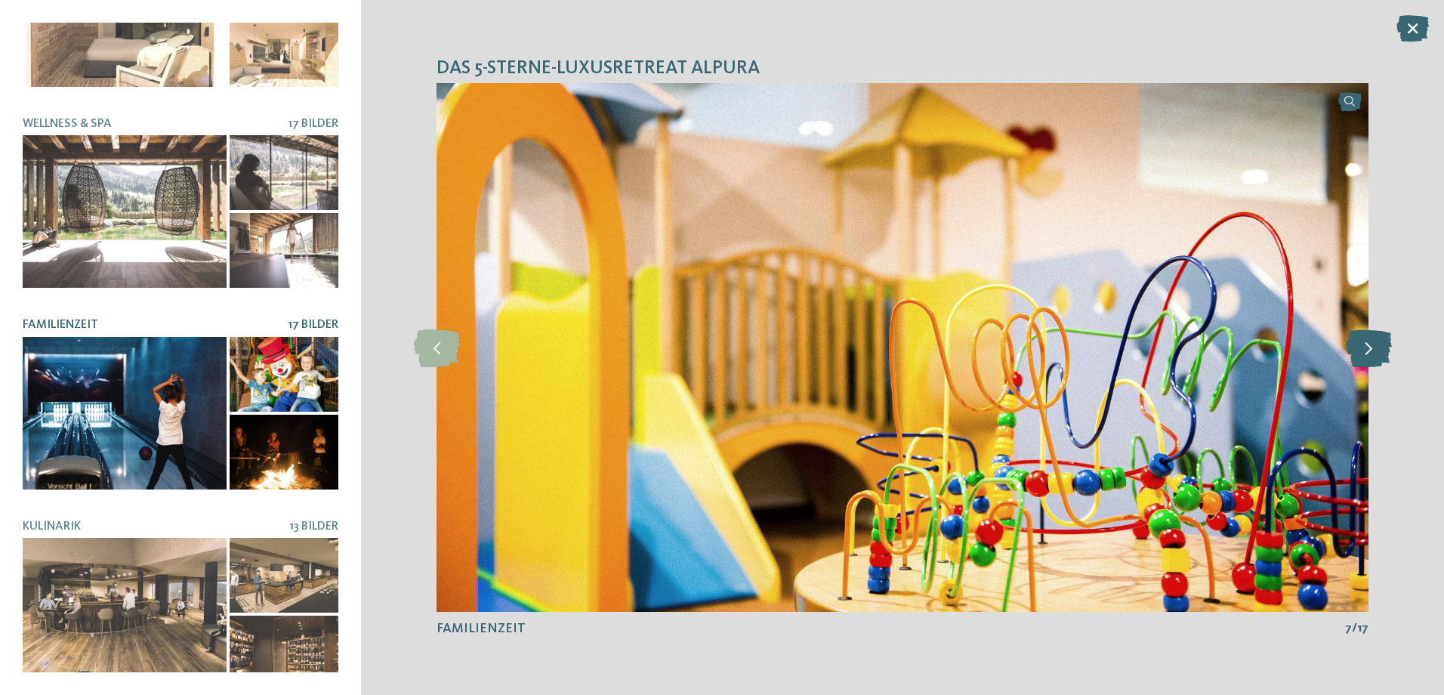
click at [1371, 347] on icon at bounding box center [1368, 347] width 46 height 38
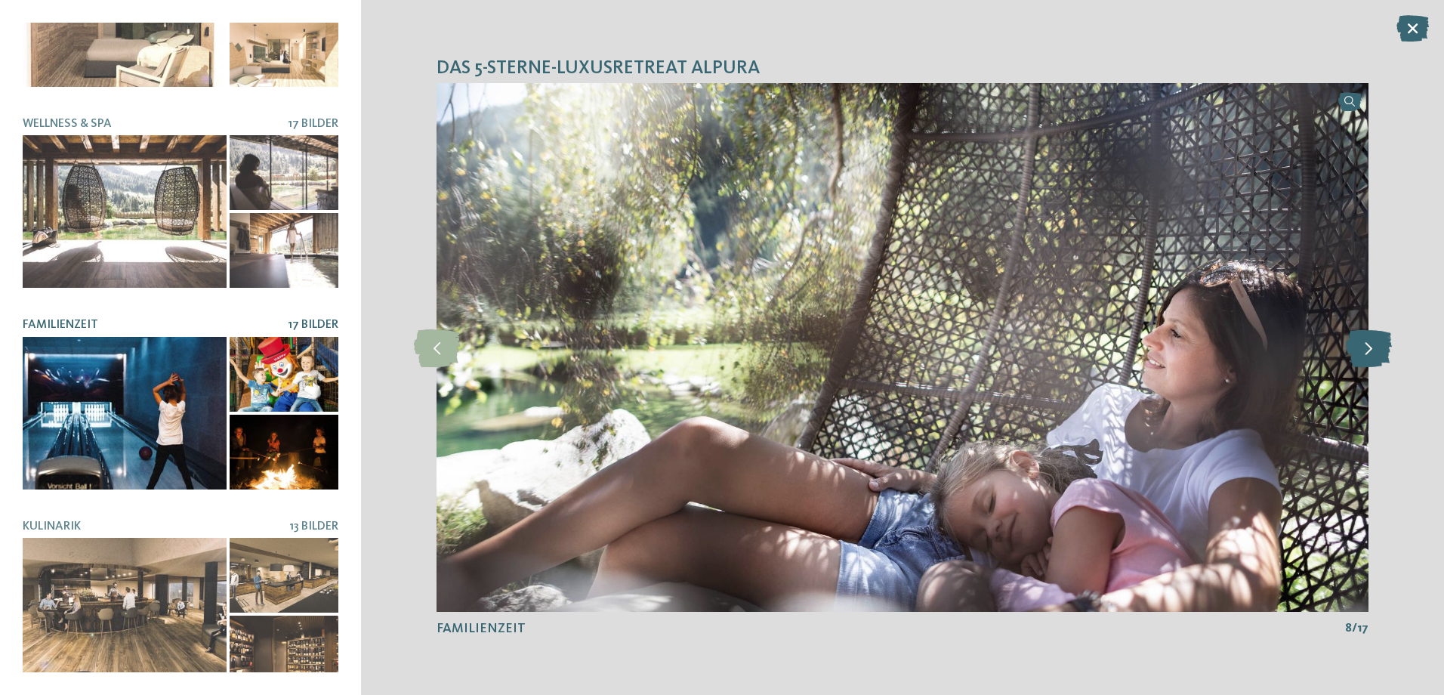
click at [1371, 347] on icon at bounding box center [1368, 347] width 46 height 38
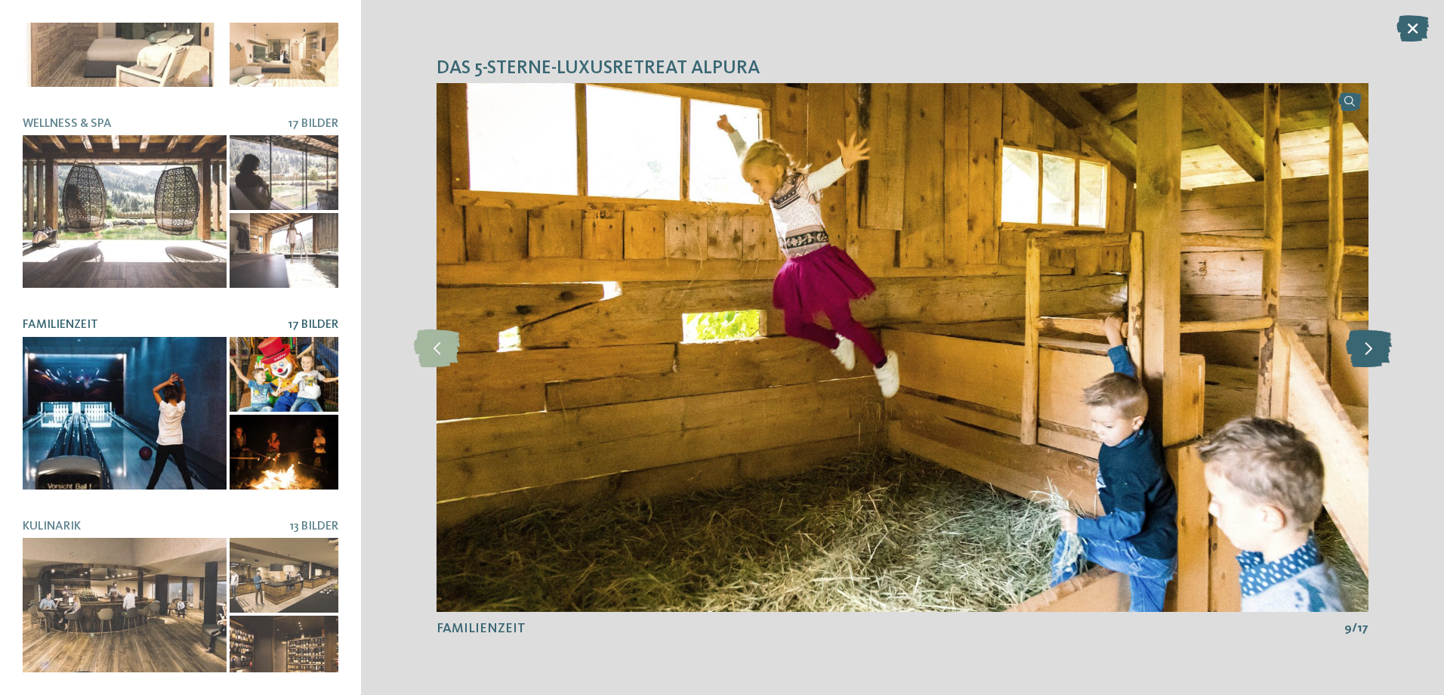
click at [1371, 347] on icon at bounding box center [1368, 347] width 46 height 38
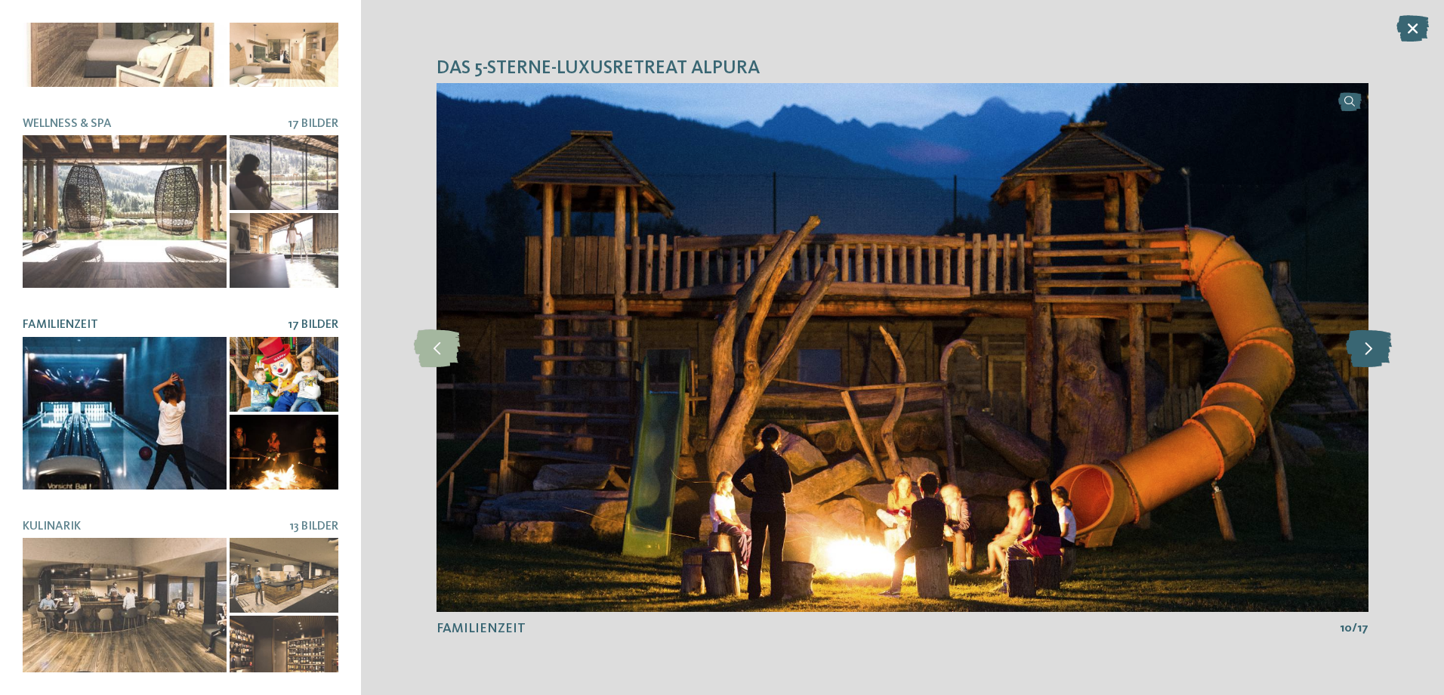
click at [1371, 347] on icon at bounding box center [1368, 347] width 46 height 38
